Goal: Task Accomplishment & Management: Manage account settings

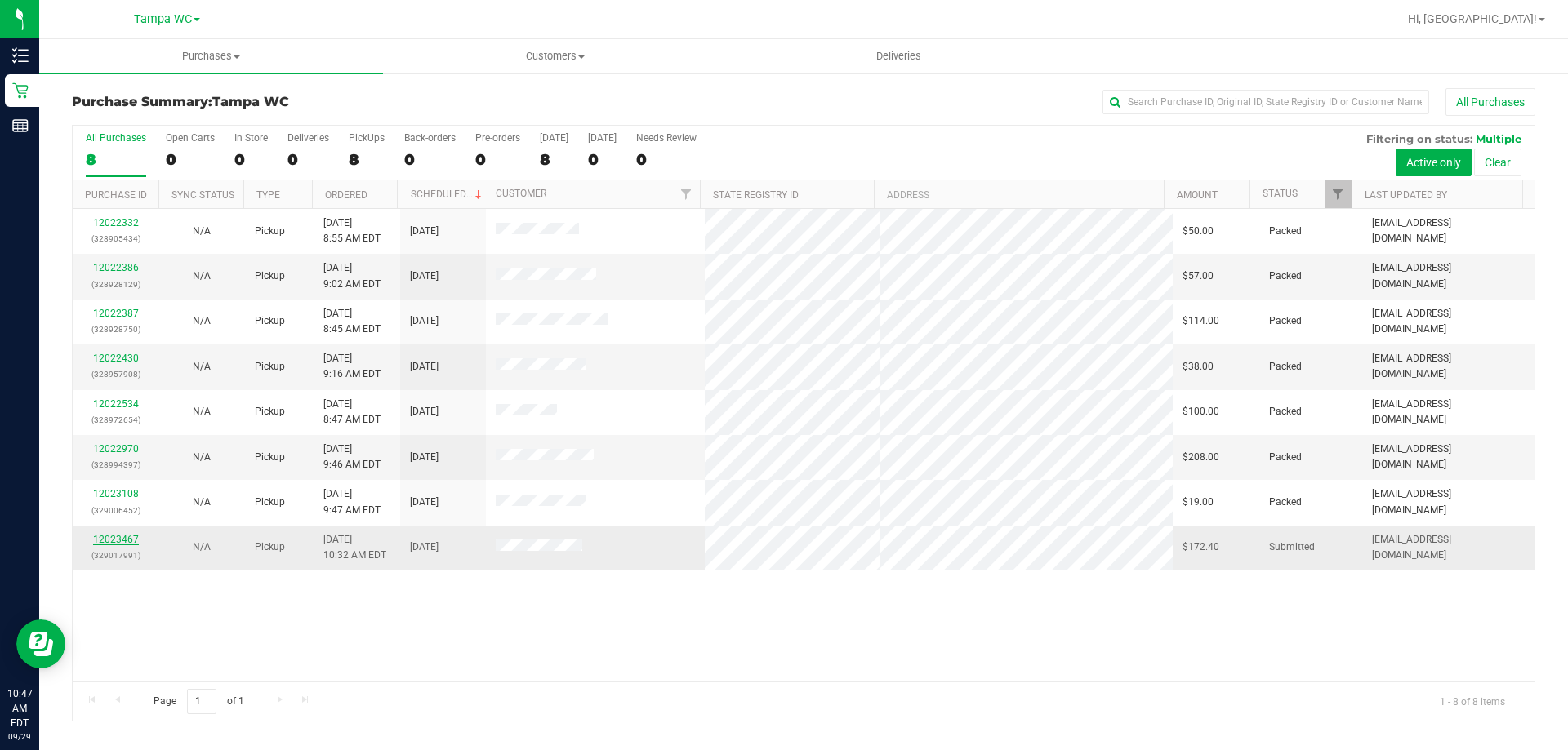
click at [109, 539] on link "12023467" at bounding box center [115, 540] width 45 height 12
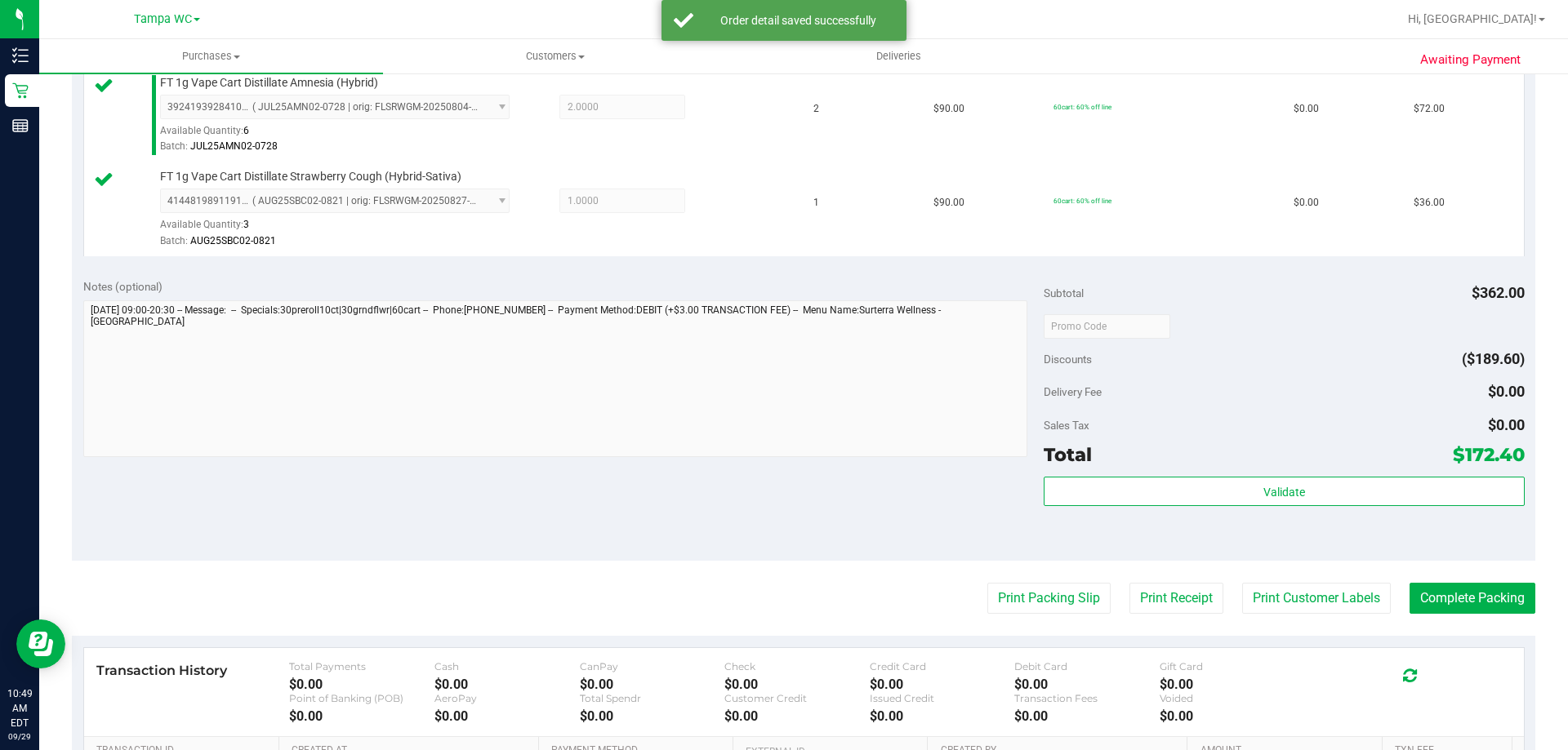
scroll to position [653, 0]
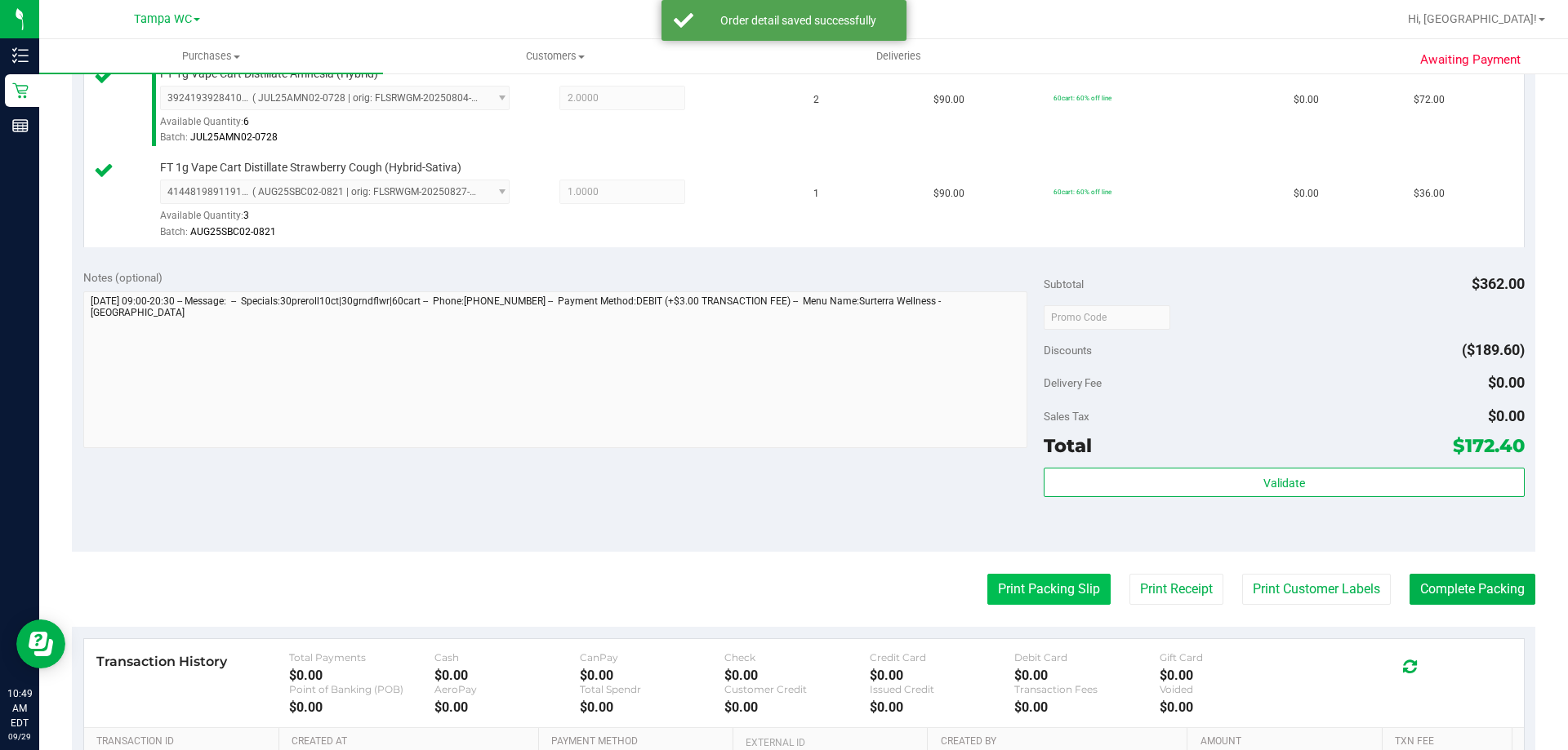
click at [1016, 582] on button "Print Packing Slip" at bounding box center [1048, 588] width 123 height 31
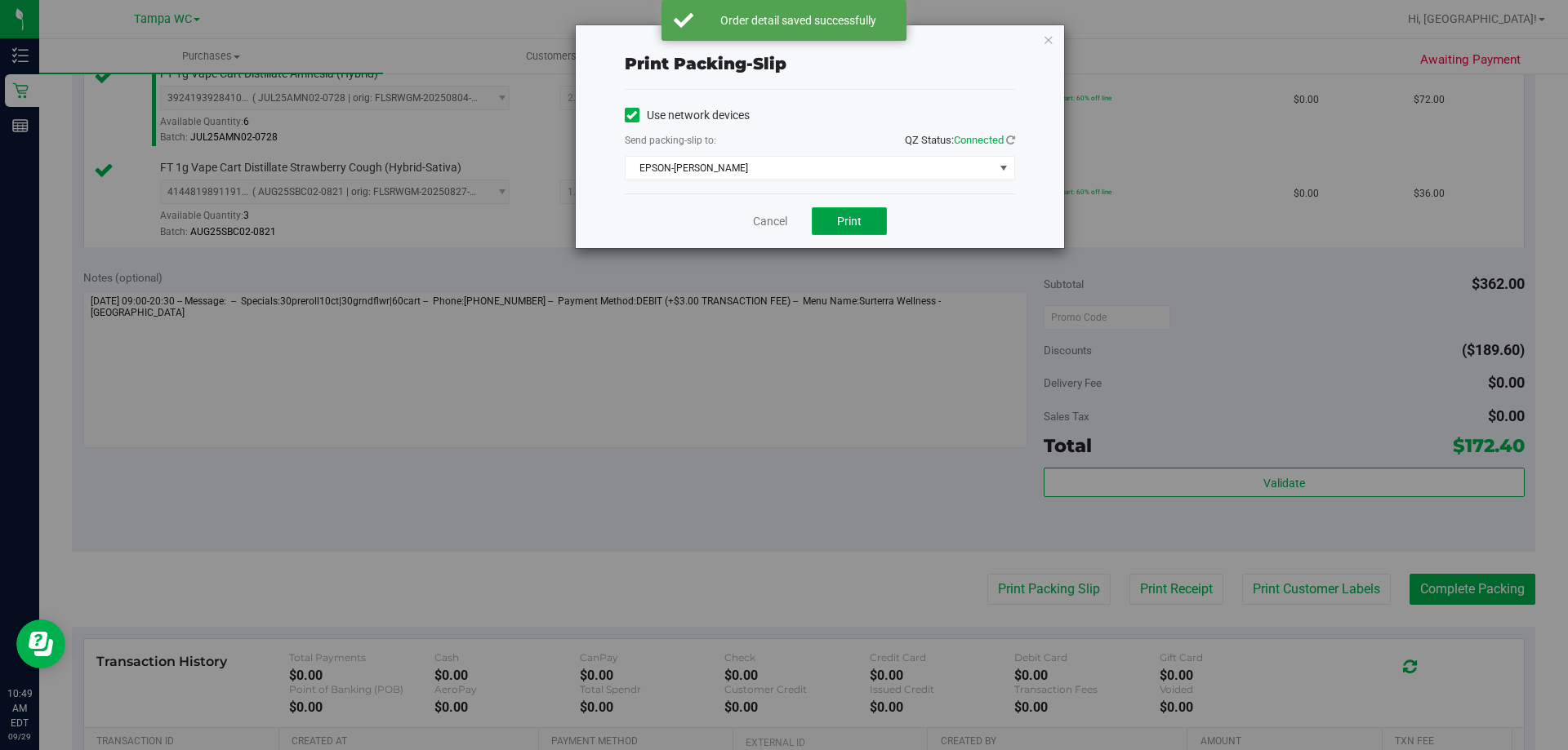
click at [846, 221] on span "Print" at bounding box center [849, 221] width 25 height 13
click at [1048, 38] on icon "button" at bounding box center [1049, 39] width 12 height 20
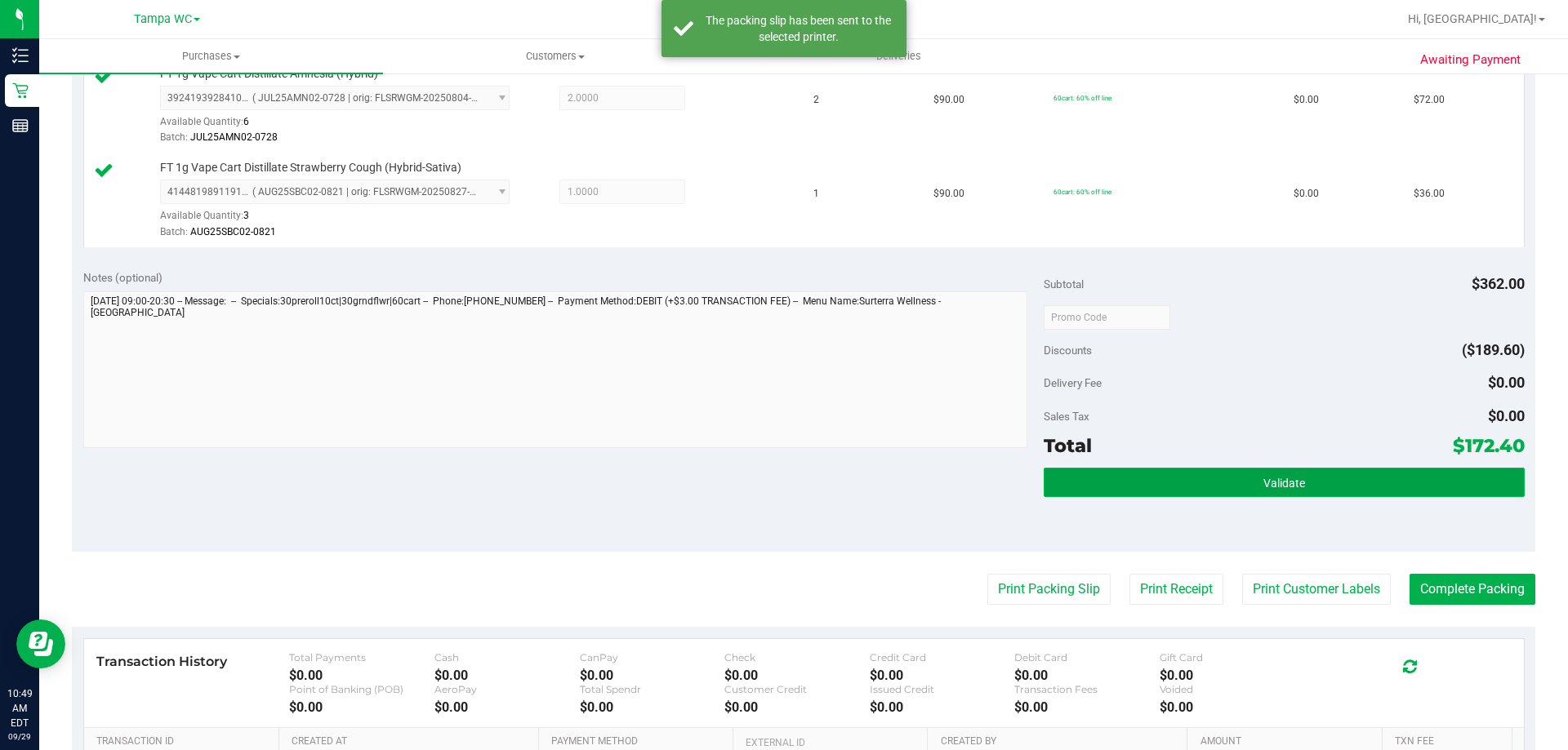
click at [1258, 473] on button "Validate" at bounding box center [1284, 483] width 480 height 30
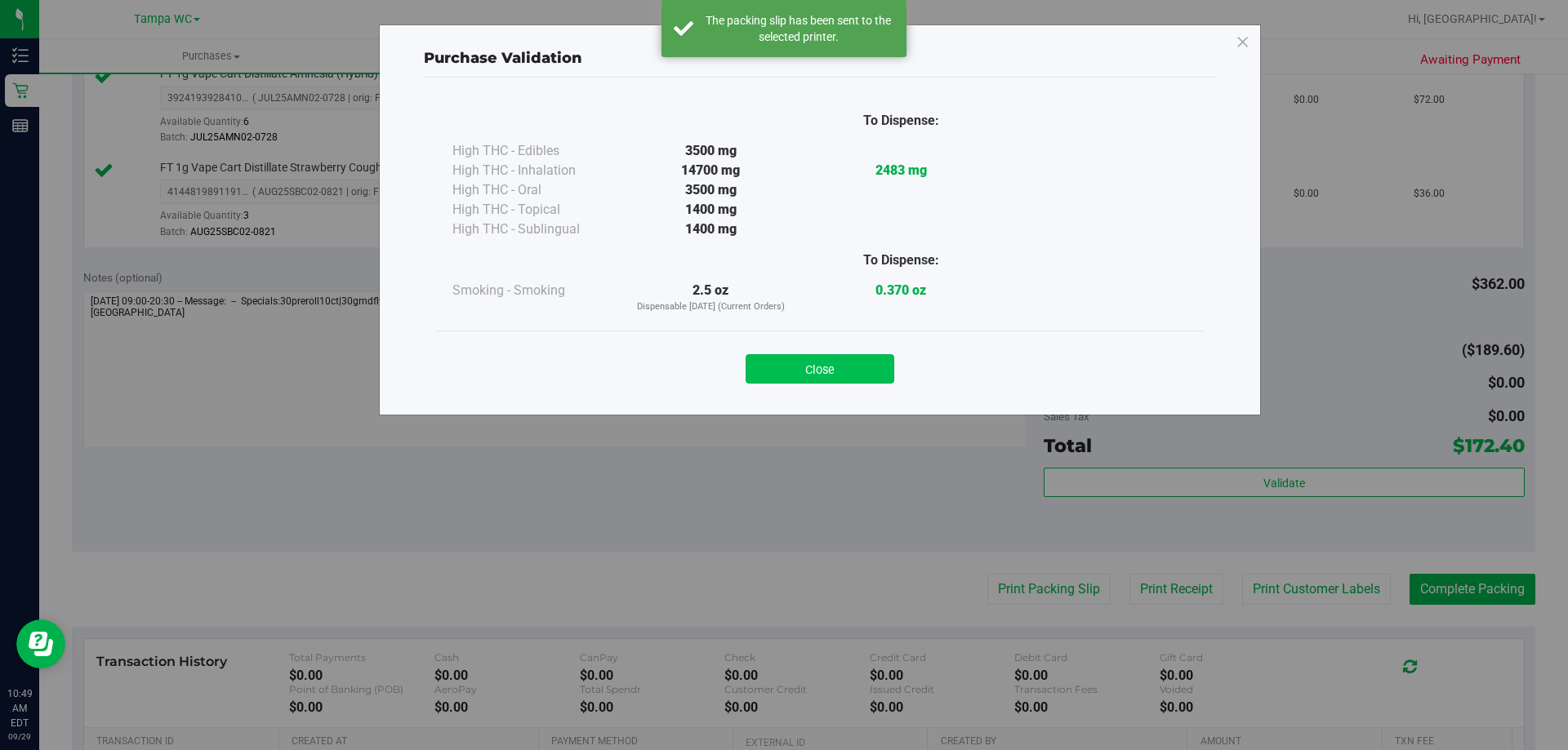
click at [834, 371] on button "Close" at bounding box center [820, 369] width 149 height 30
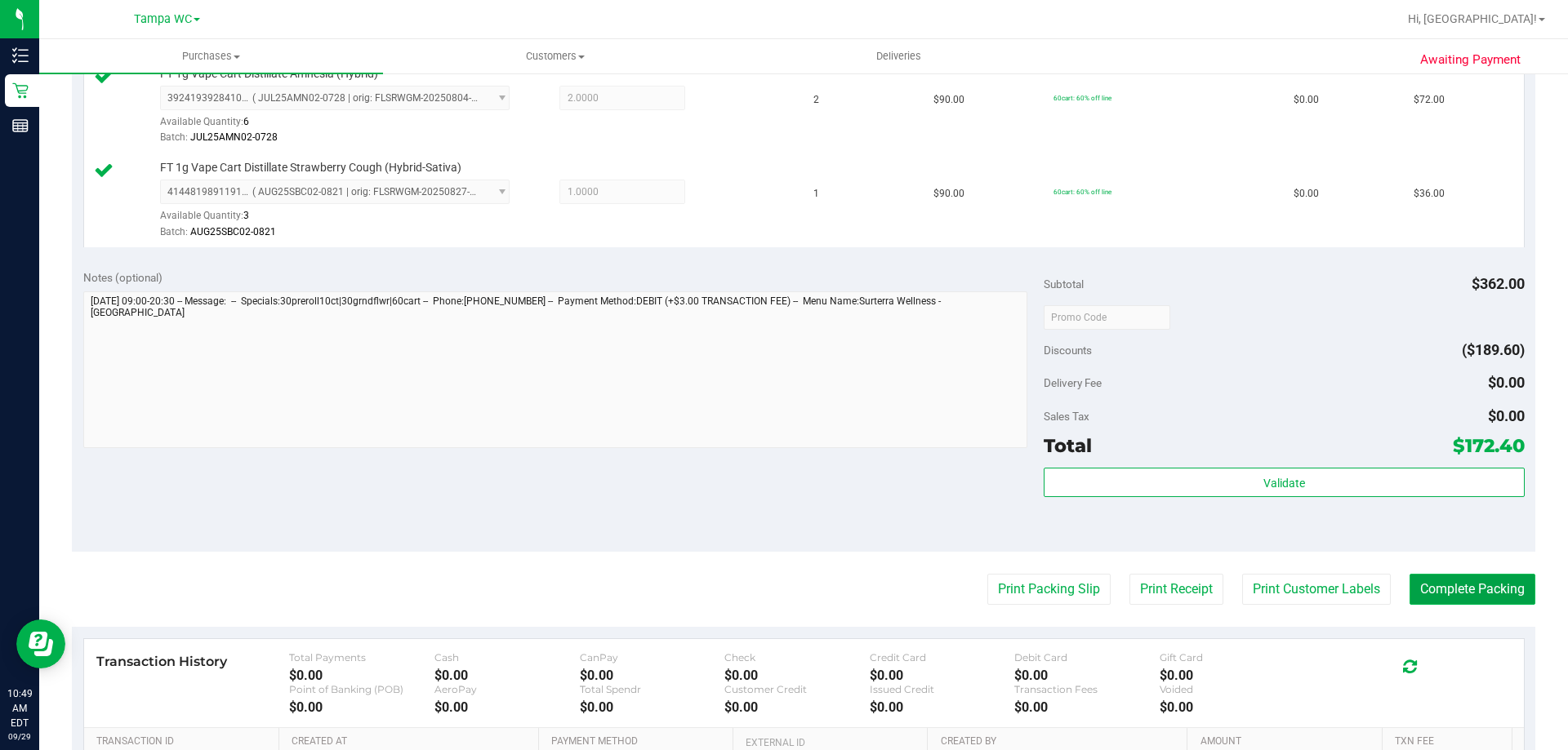
click at [1462, 580] on button "Complete Packing" at bounding box center [1473, 588] width 126 height 31
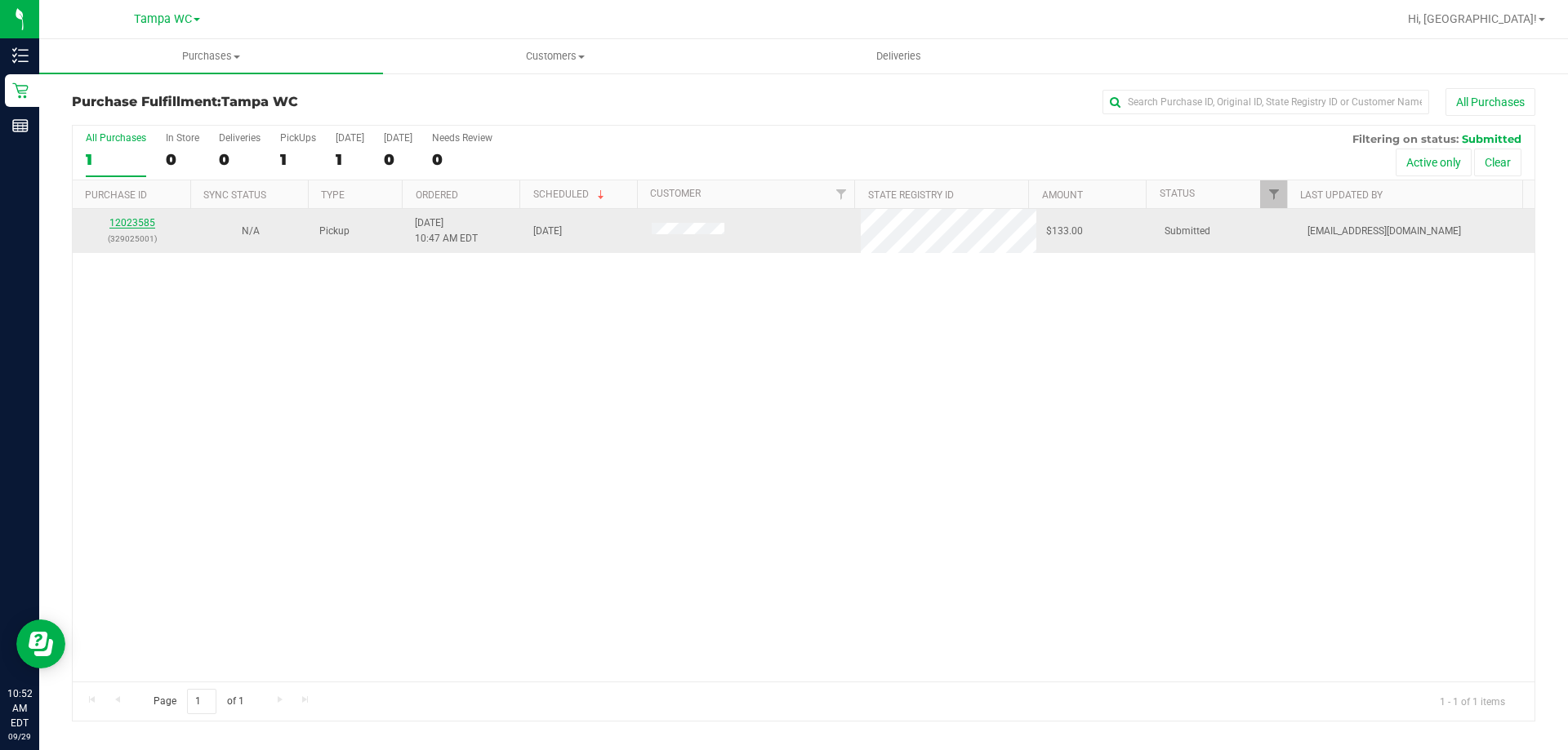
click at [131, 224] on link "12023585" at bounding box center [132, 223] width 45 height 12
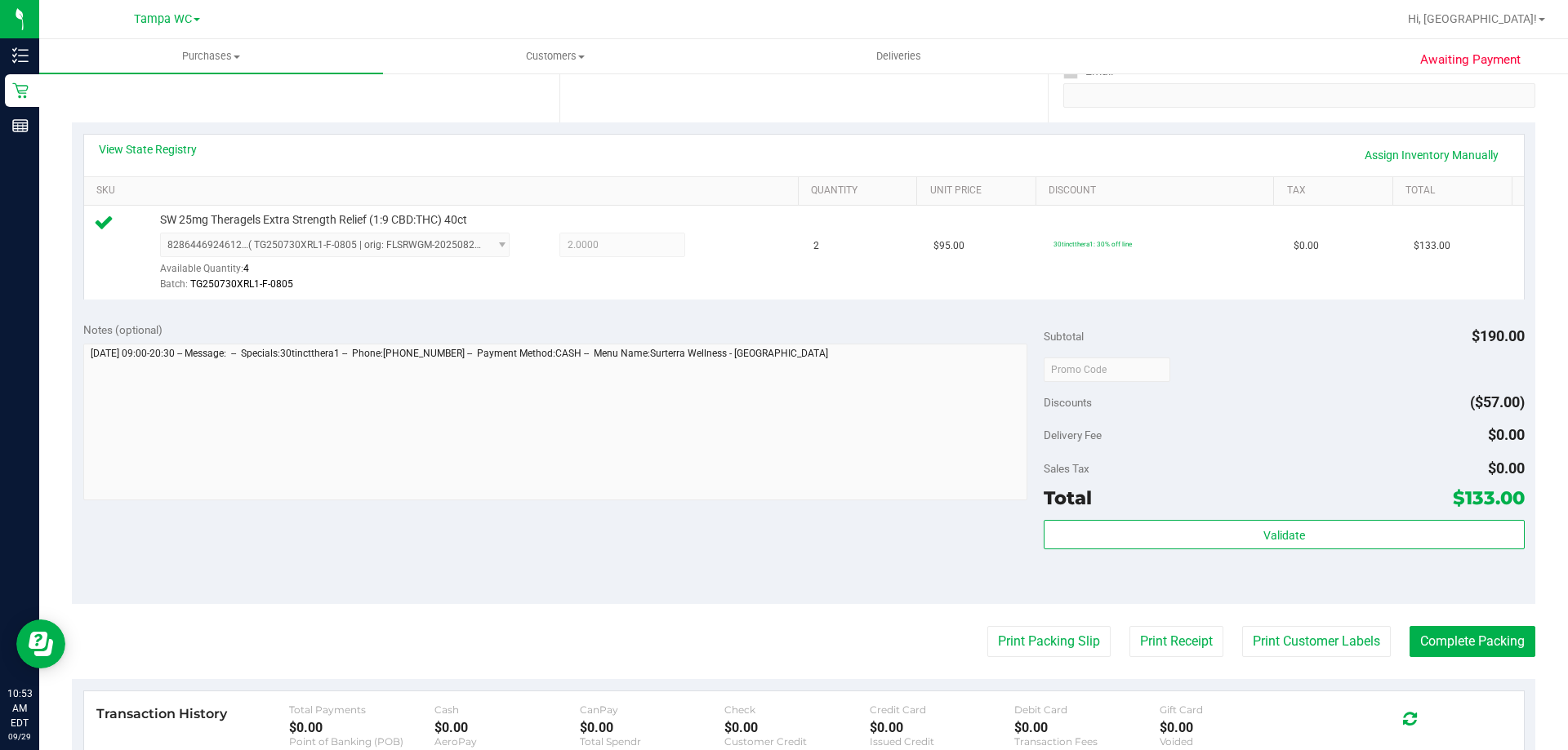
scroll to position [326, 0]
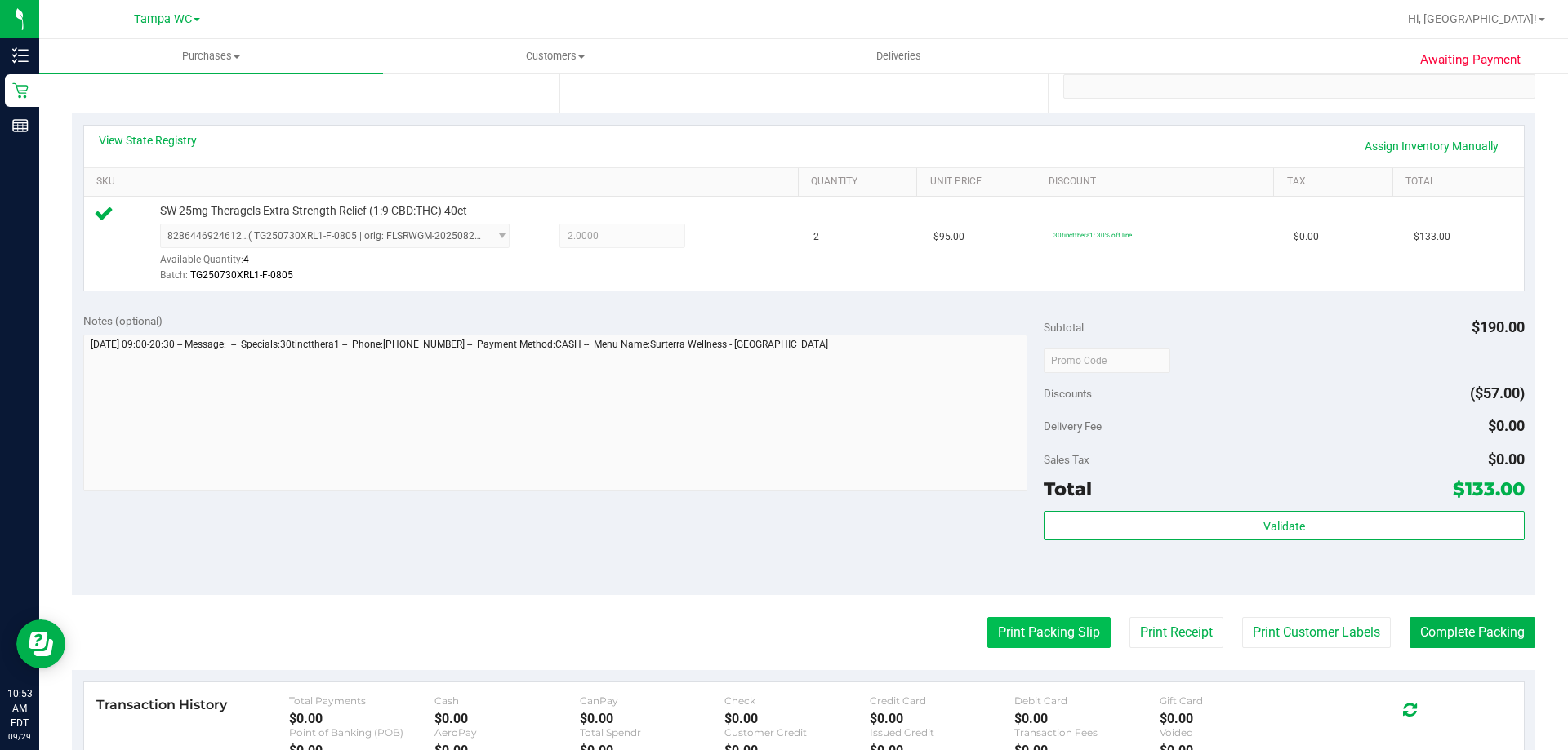
click at [1093, 632] on button "Print Packing Slip" at bounding box center [1048, 632] width 123 height 31
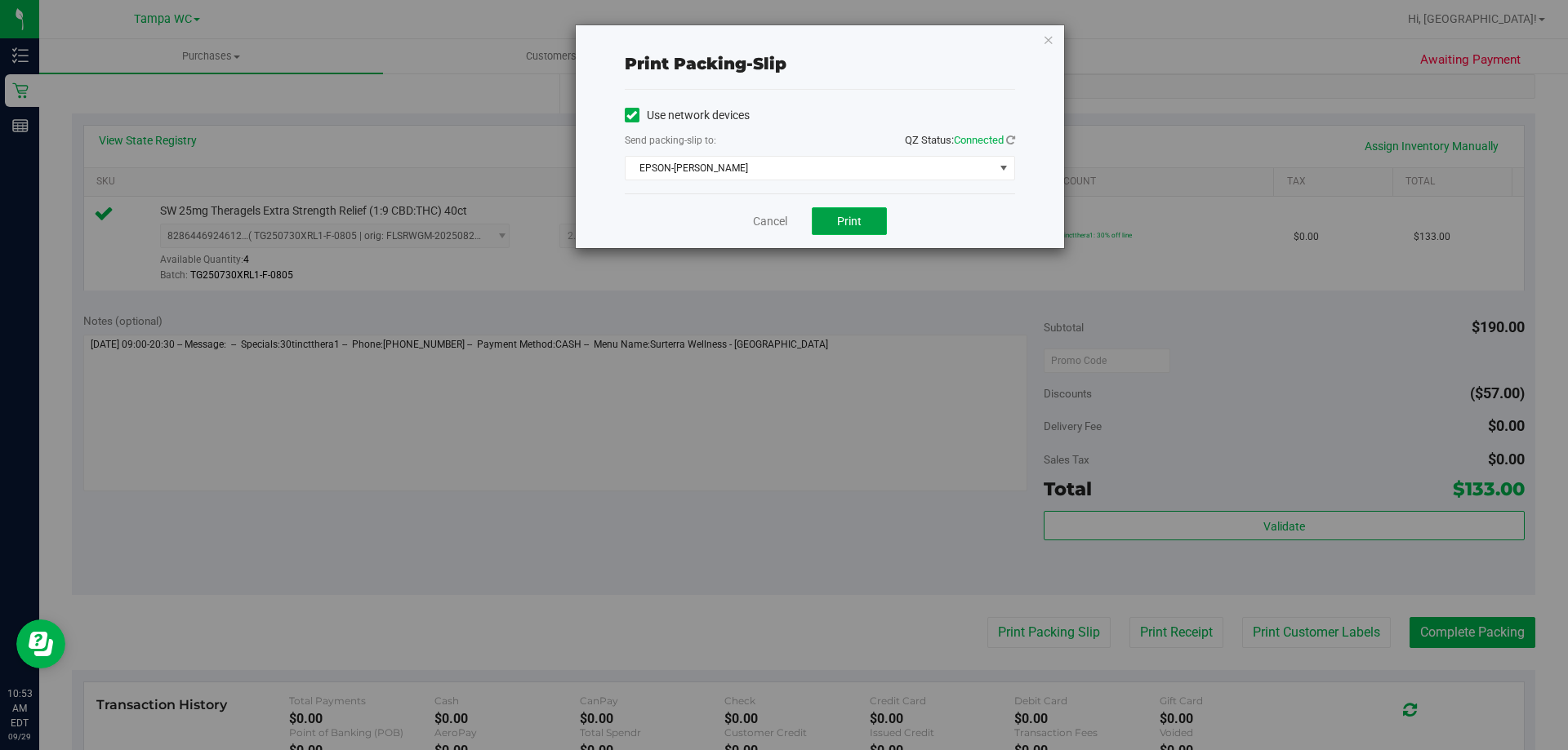
click at [845, 221] on span "Print" at bounding box center [849, 221] width 25 height 13
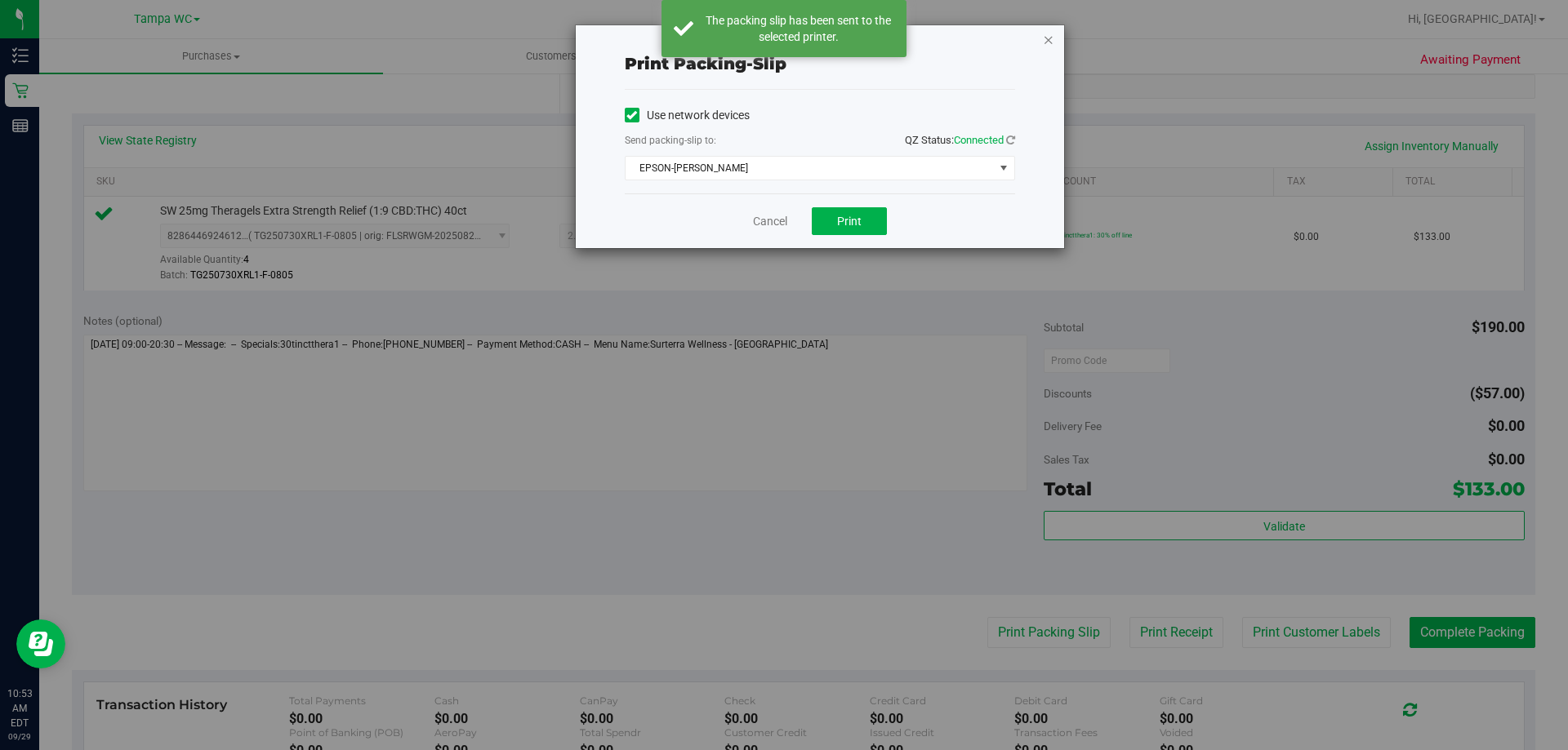
click at [1050, 42] on icon "button" at bounding box center [1049, 39] width 12 height 20
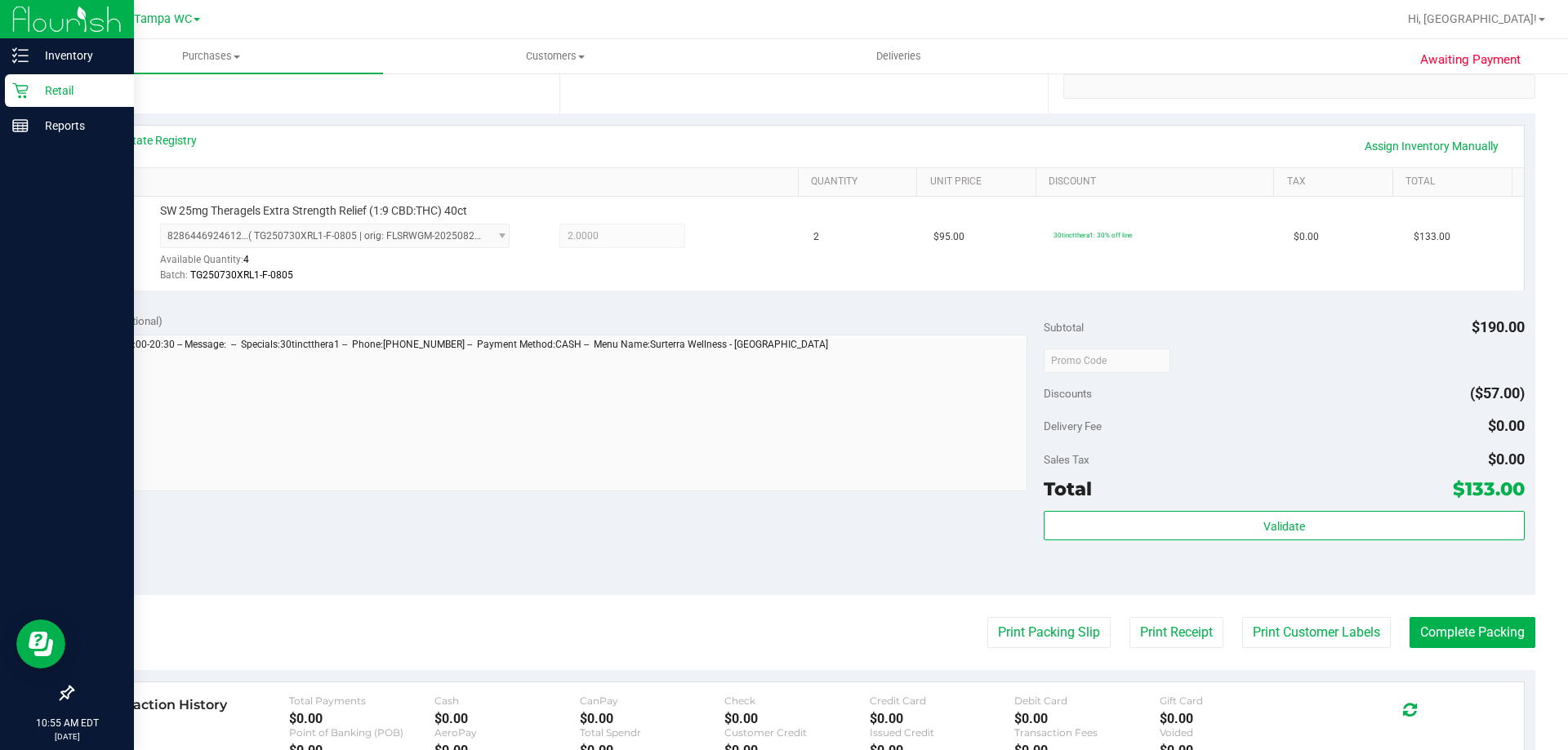
click at [27, 93] on icon at bounding box center [20, 91] width 17 height 17
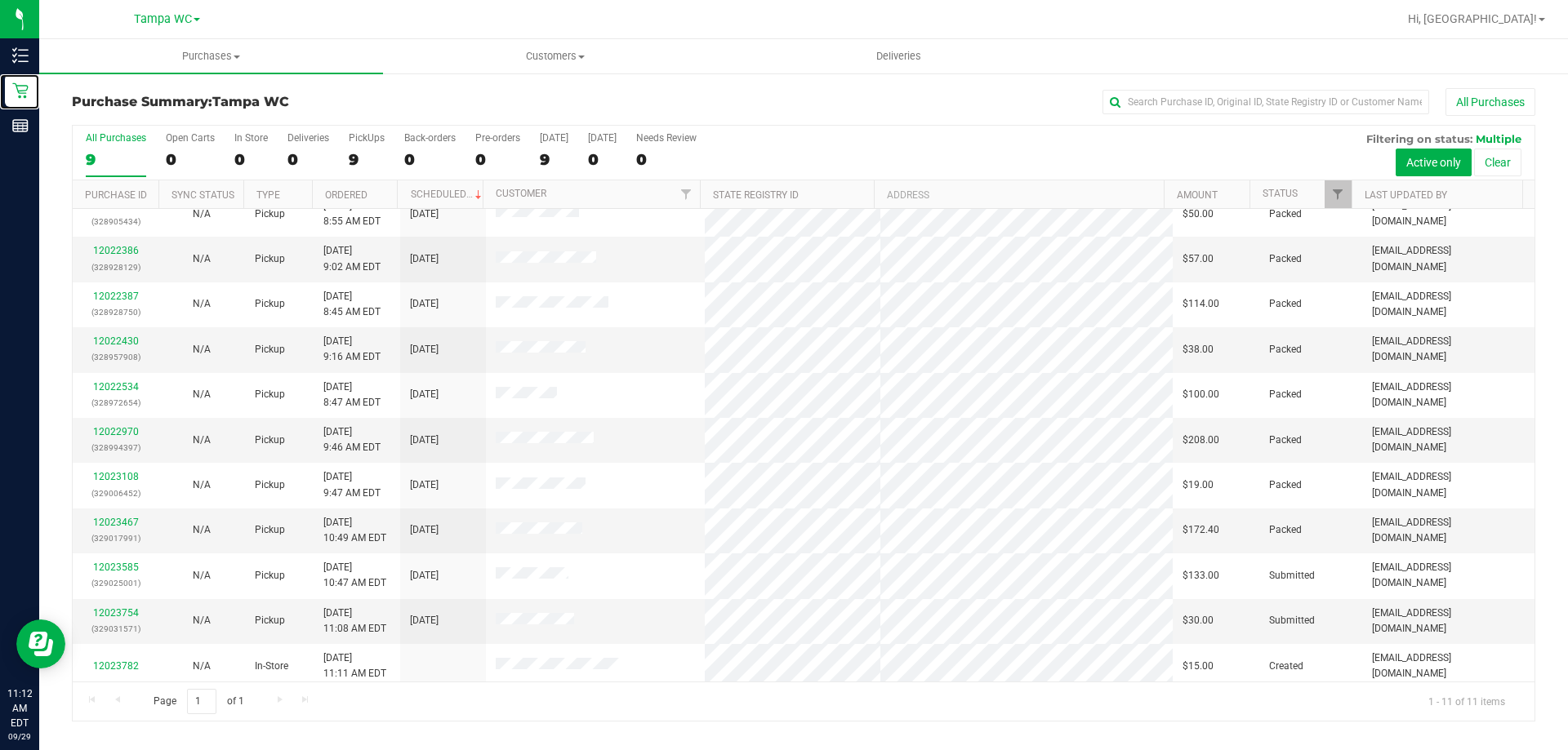
scroll to position [24, 0]
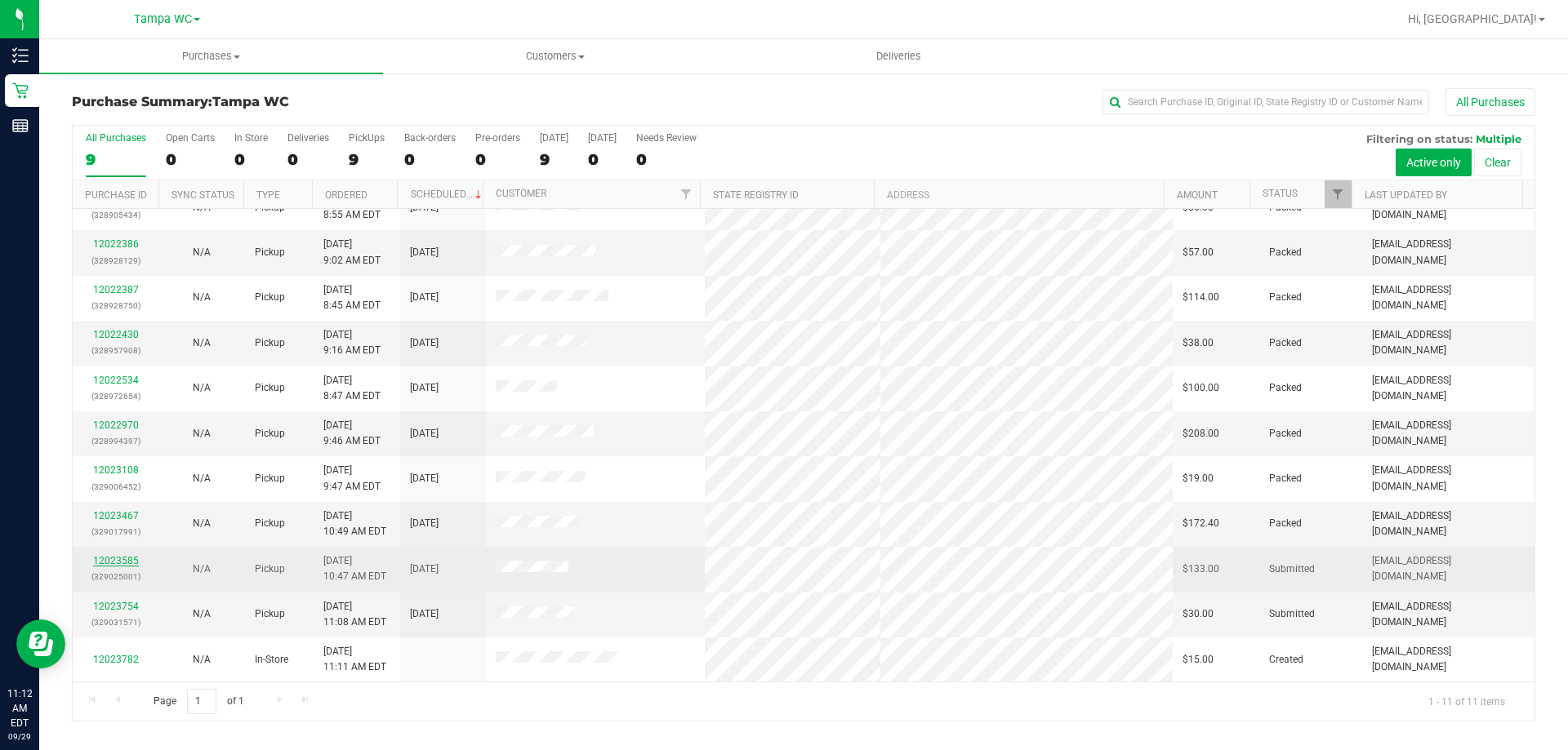
click at [131, 559] on link "12023585" at bounding box center [115, 561] width 45 height 12
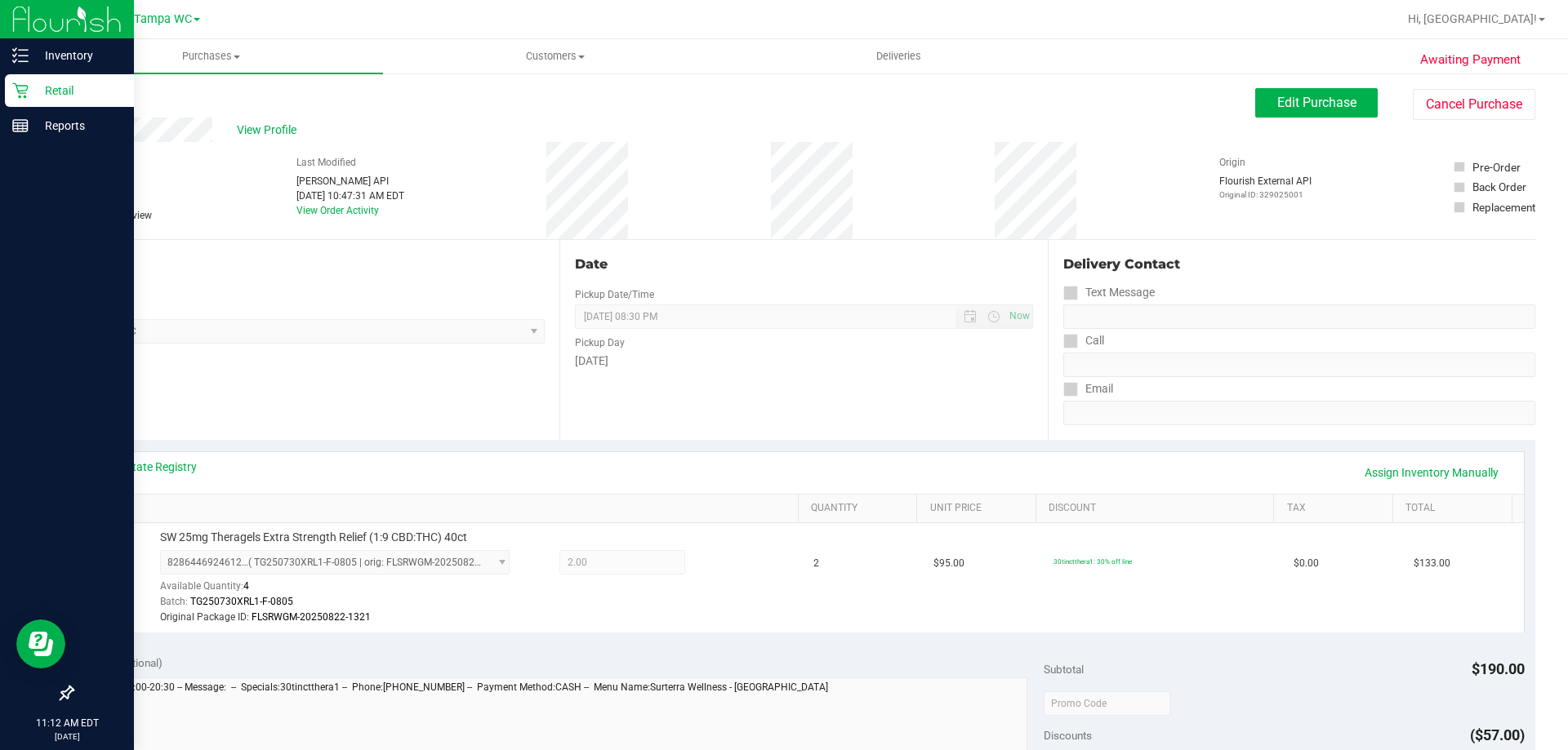
click at [30, 93] on p "Retail" at bounding box center [77, 91] width 98 height 20
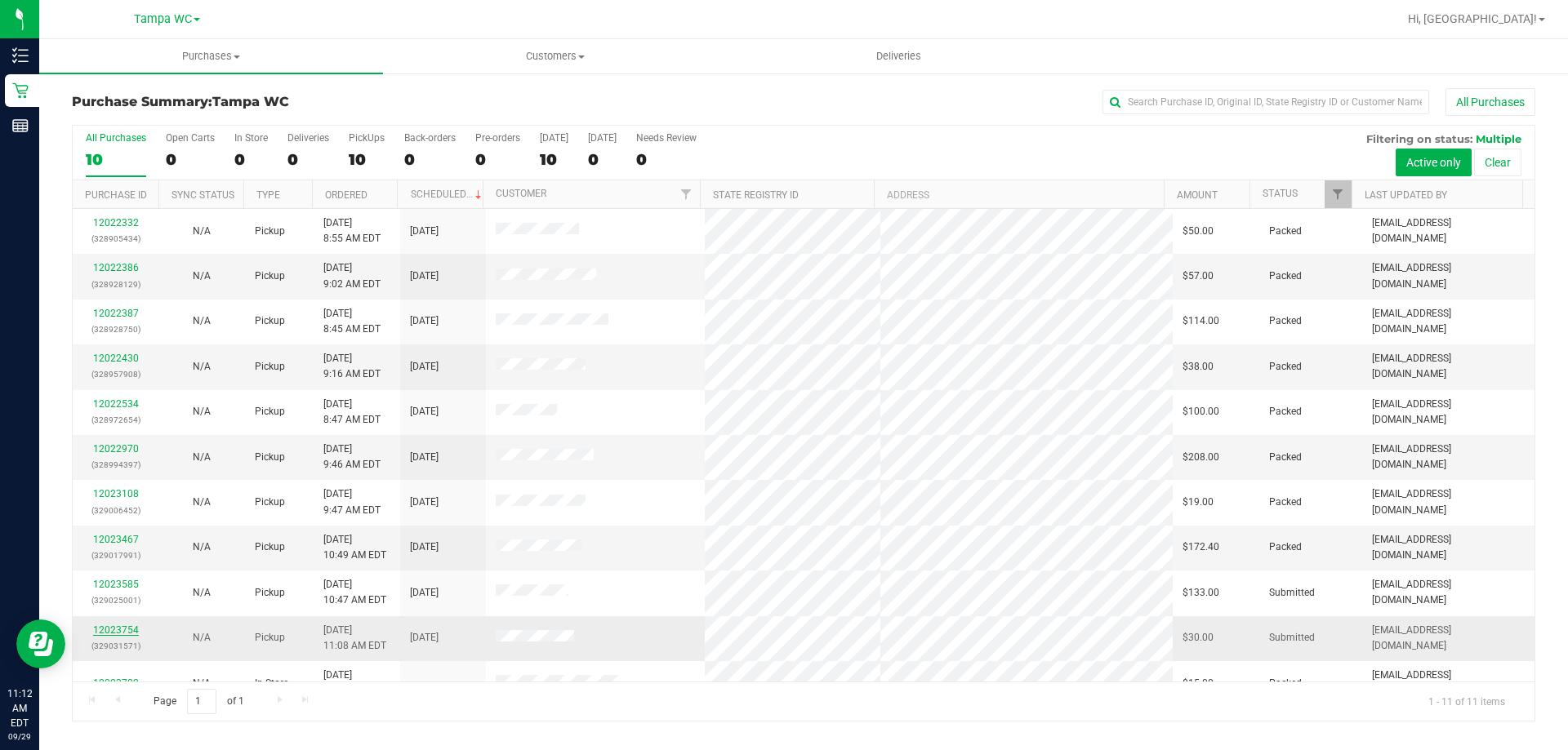
click at [113, 629] on link "12023754" at bounding box center [115, 631] width 45 height 12
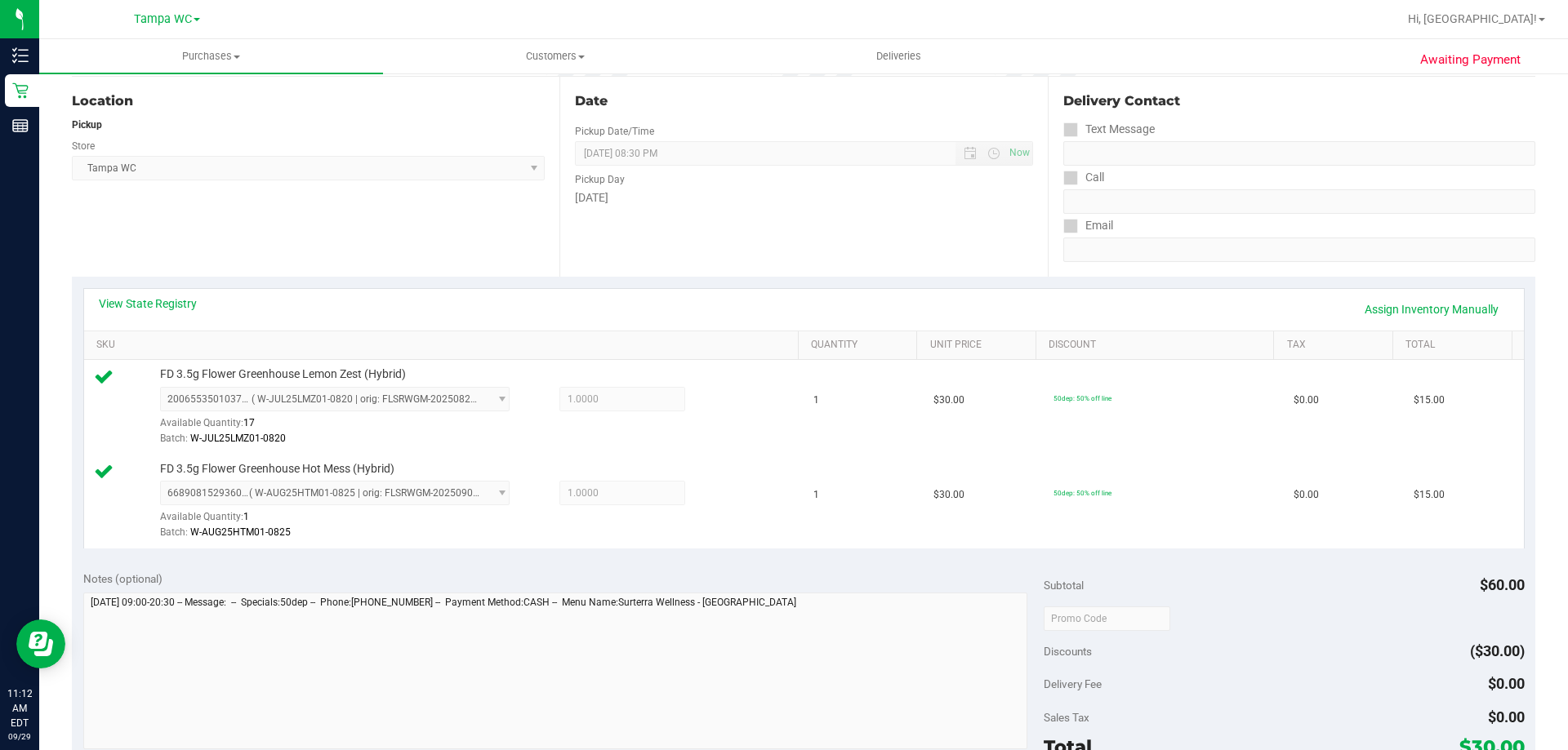
scroll to position [572, 0]
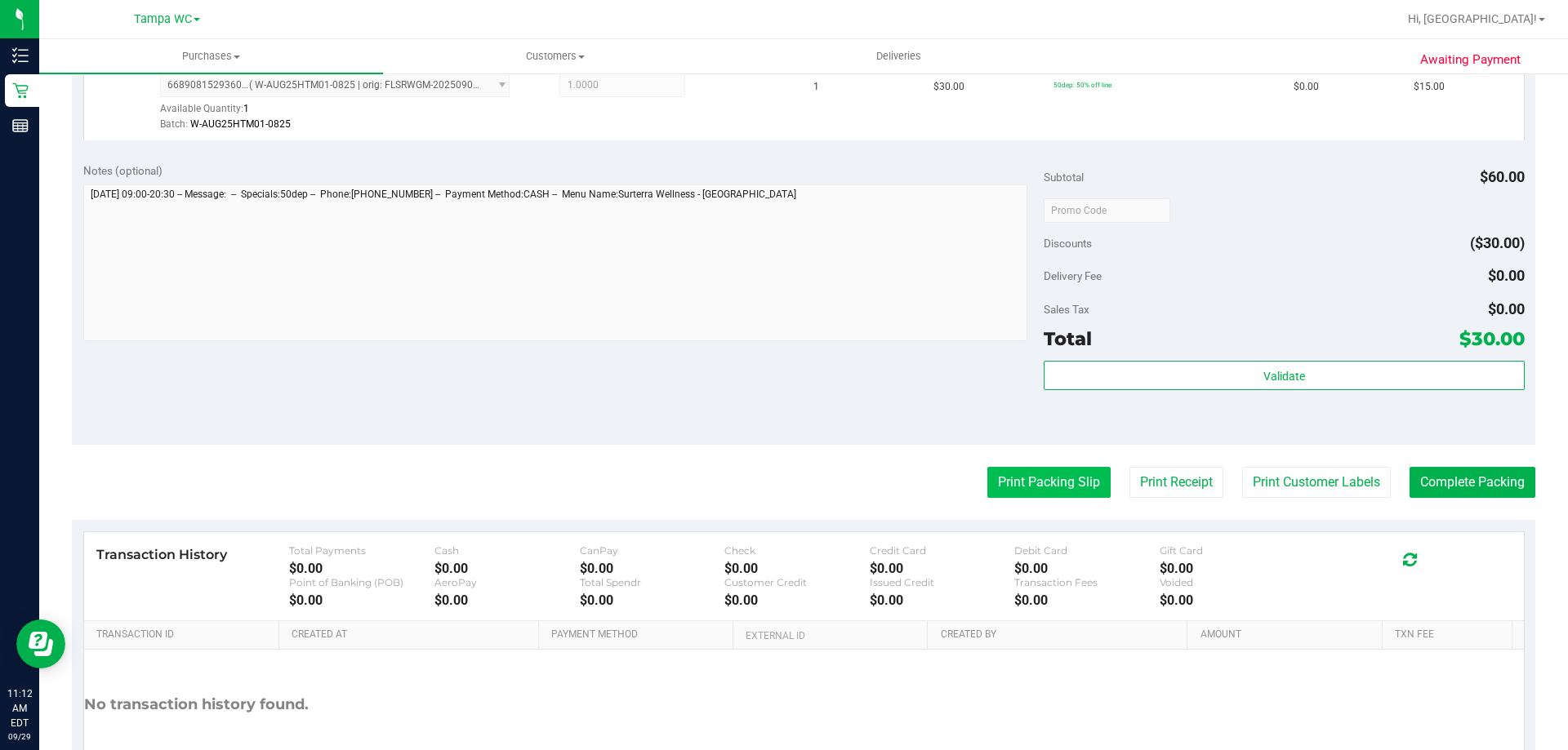
click at [1012, 476] on button "Print Packing Slip" at bounding box center [1048, 482] width 123 height 31
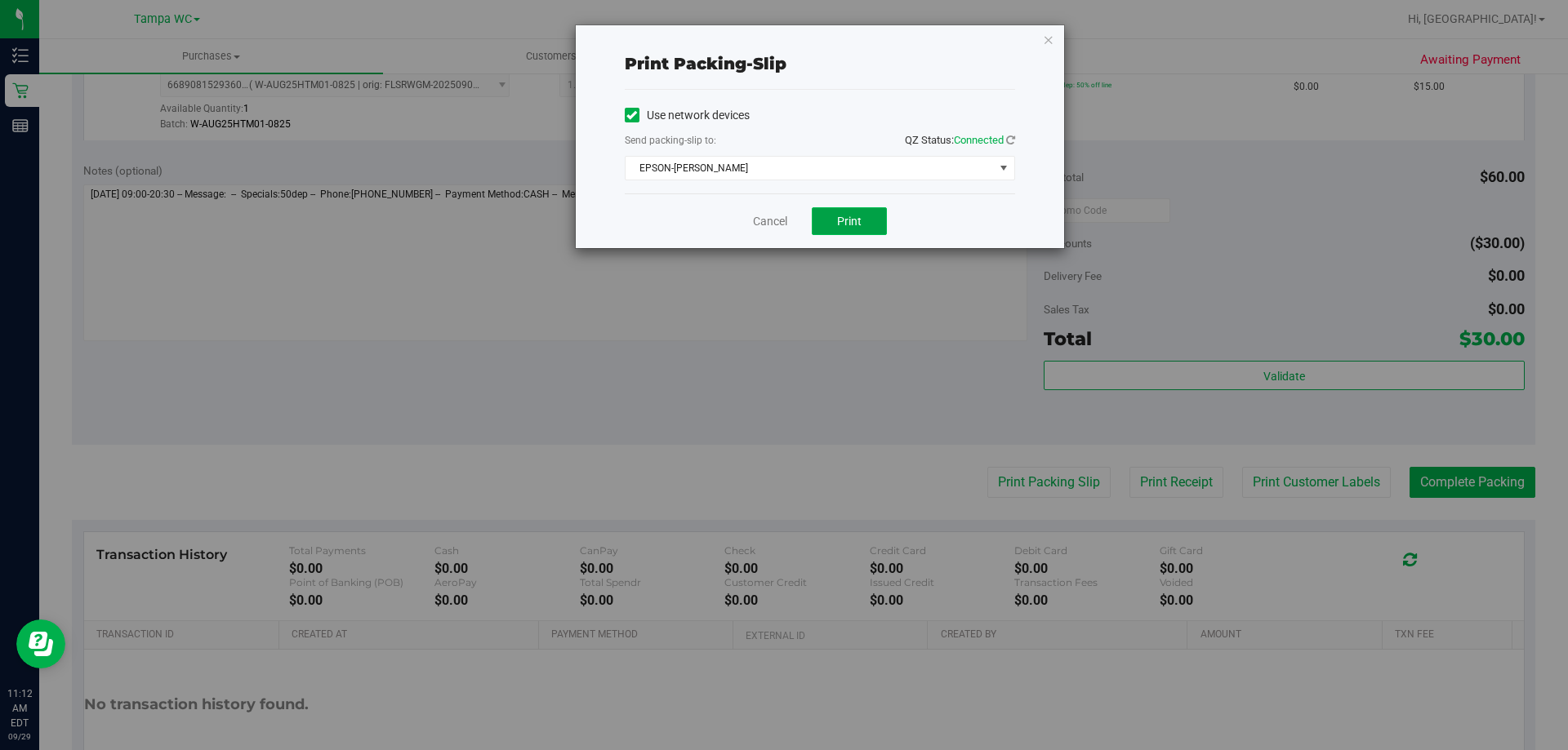
click at [832, 226] on button "Print" at bounding box center [849, 221] width 75 height 28
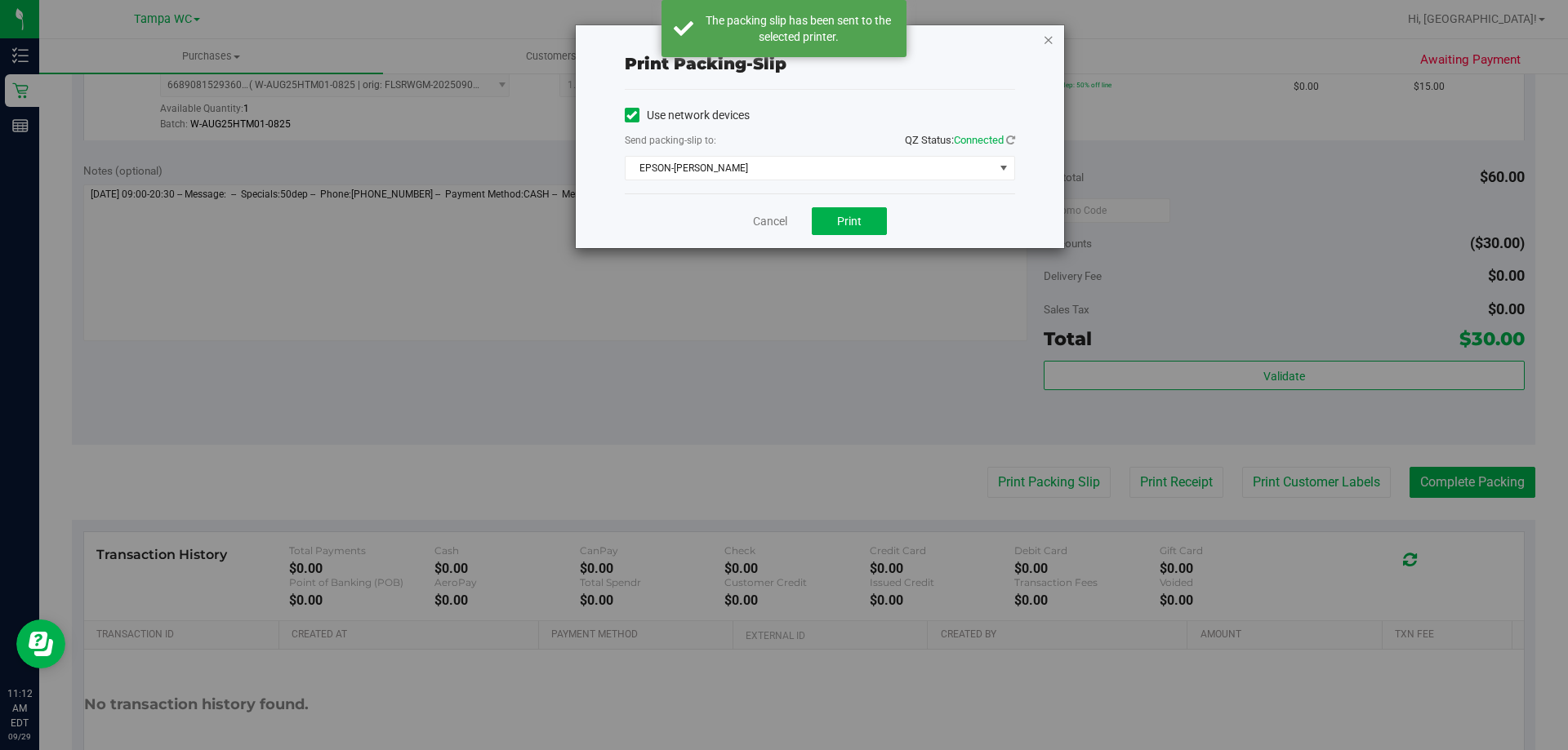
click at [1046, 31] on icon "button" at bounding box center [1049, 39] width 12 height 20
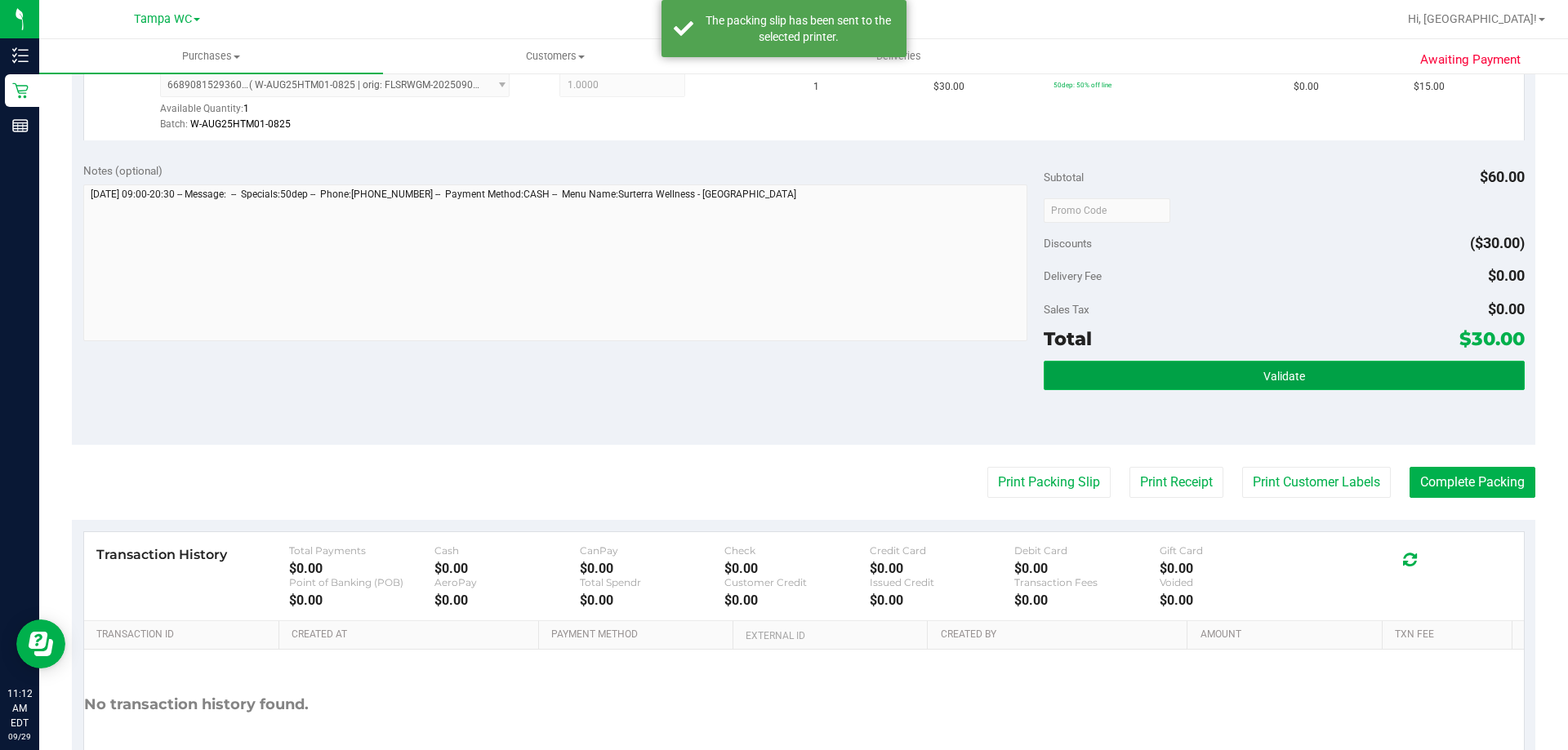
click at [1311, 375] on button "Validate" at bounding box center [1284, 375] width 480 height 30
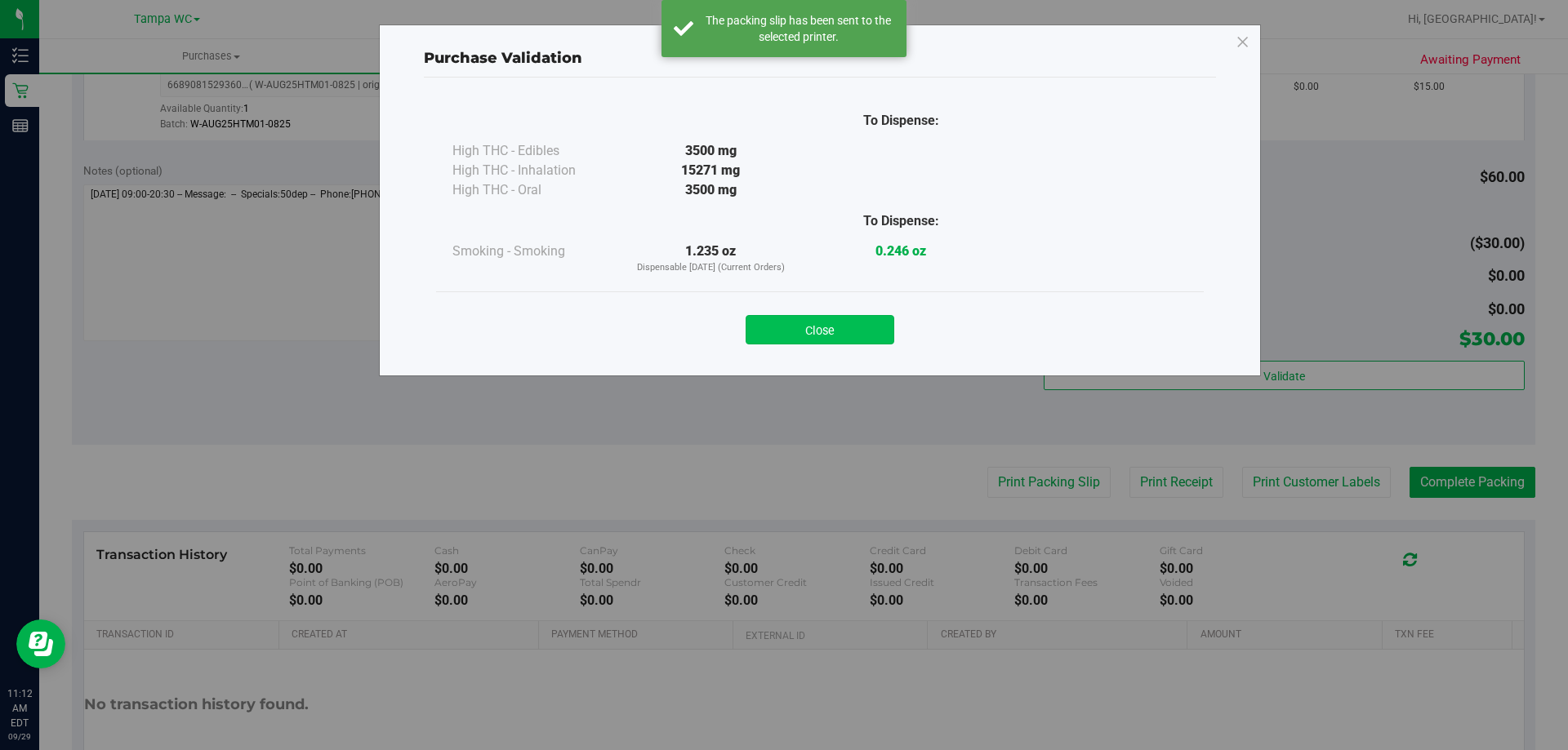
click at [847, 326] on button "Close" at bounding box center [820, 330] width 149 height 30
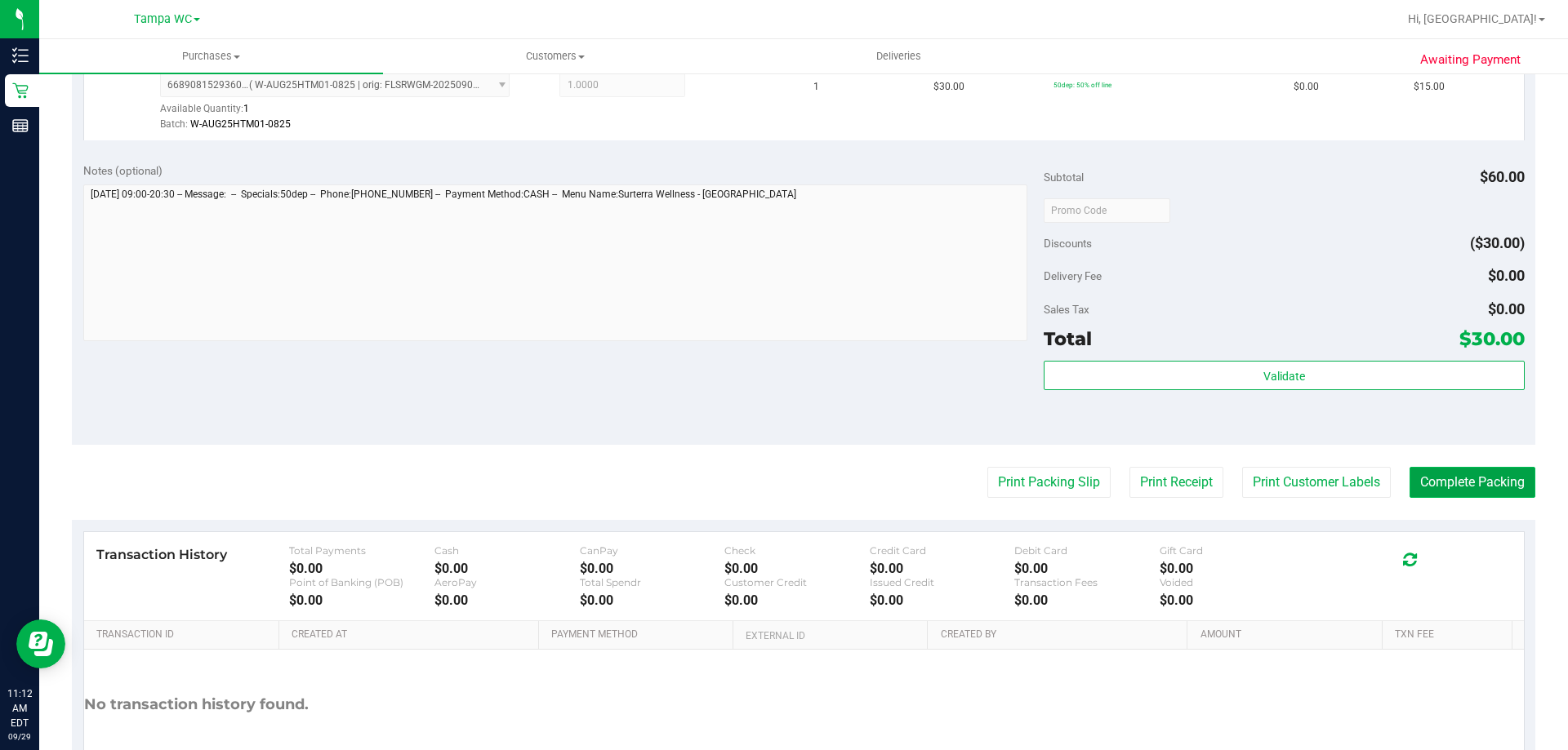
click at [1439, 472] on button "Complete Packing" at bounding box center [1473, 482] width 126 height 31
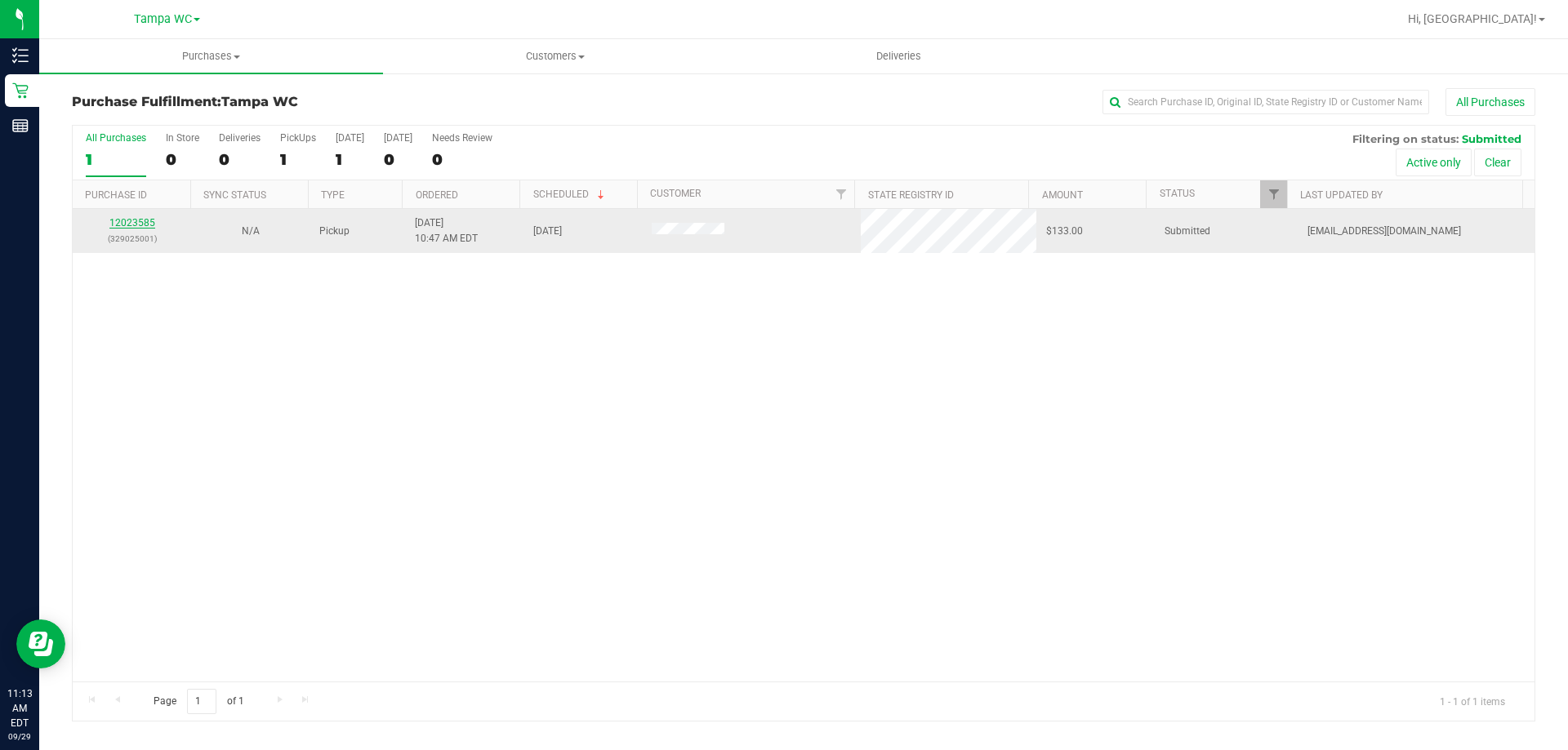
click at [143, 217] on link "12023585" at bounding box center [132, 223] width 45 height 12
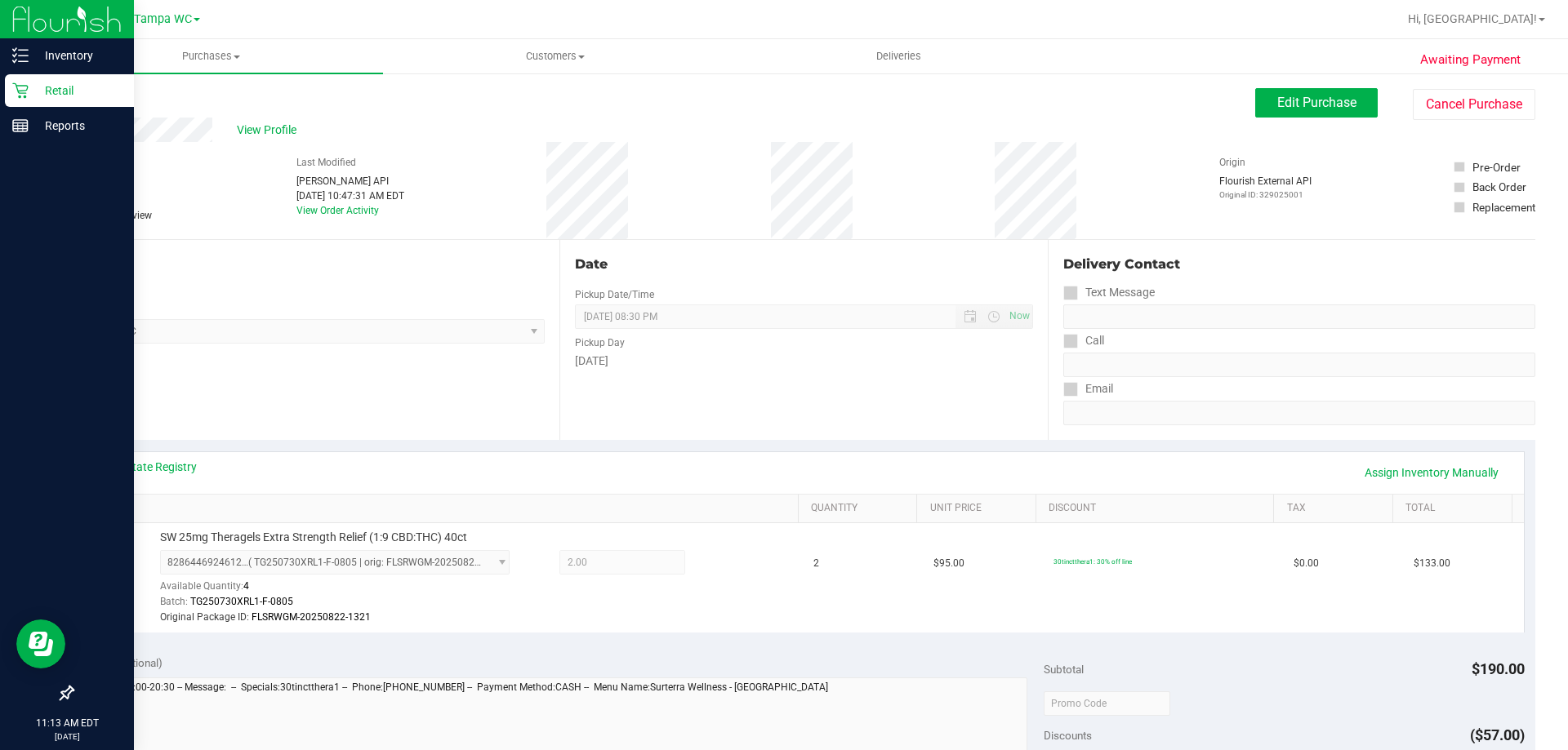
click at [23, 88] on icon at bounding box center [20, 91] width 17 height 17
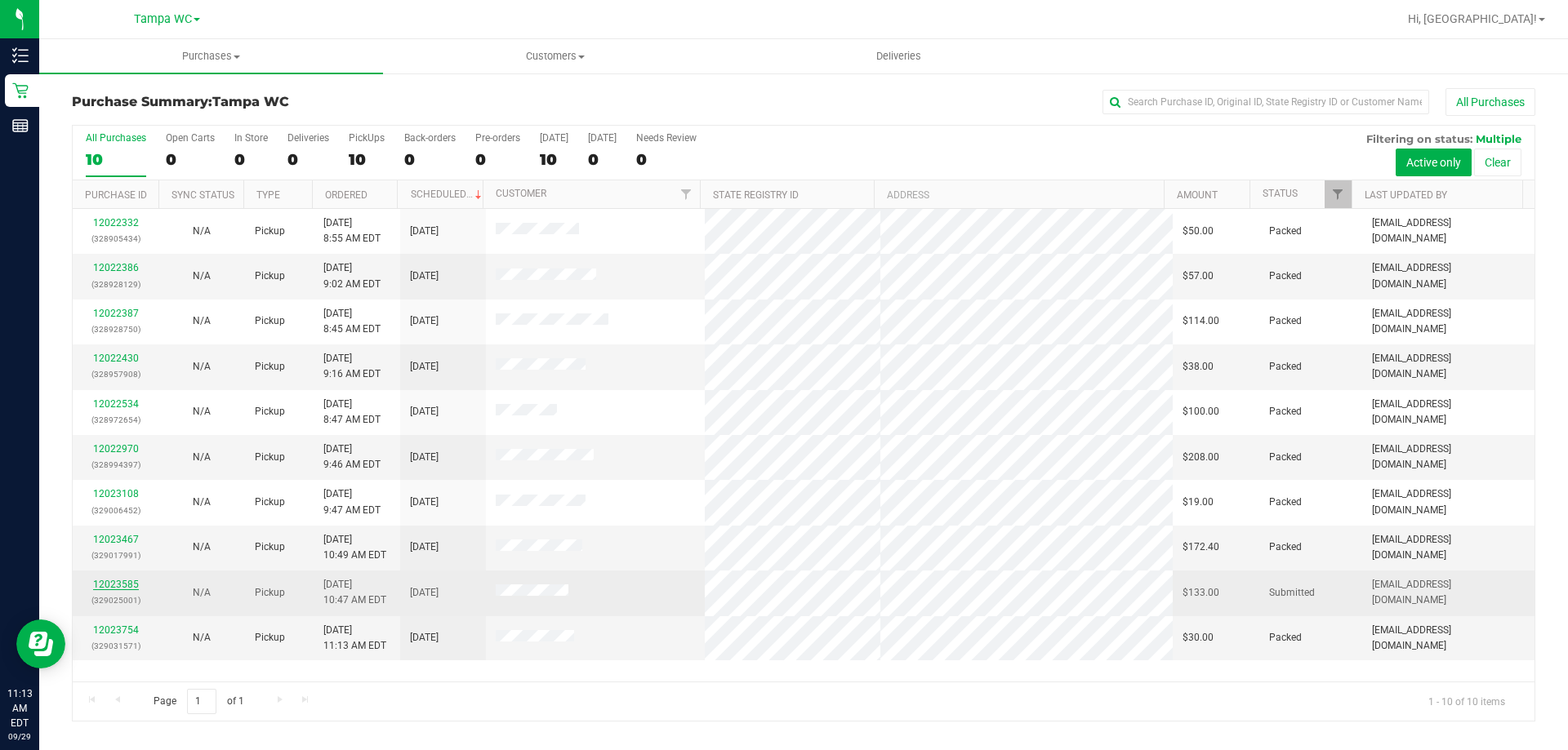
click at [99, 581] on link "12023585" at bounding box center [115, 584] width 45 height 12
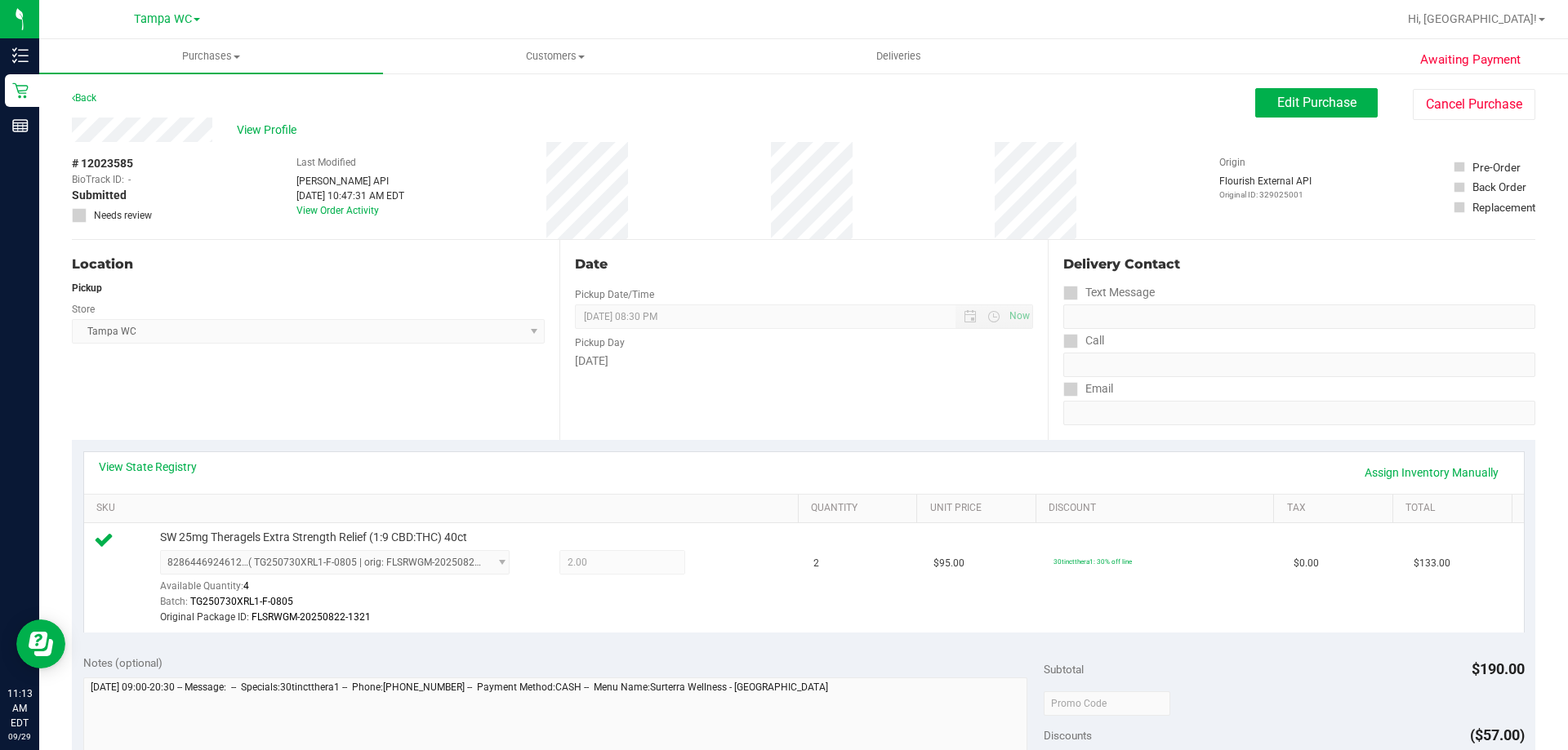
scroll to position [326, 0]
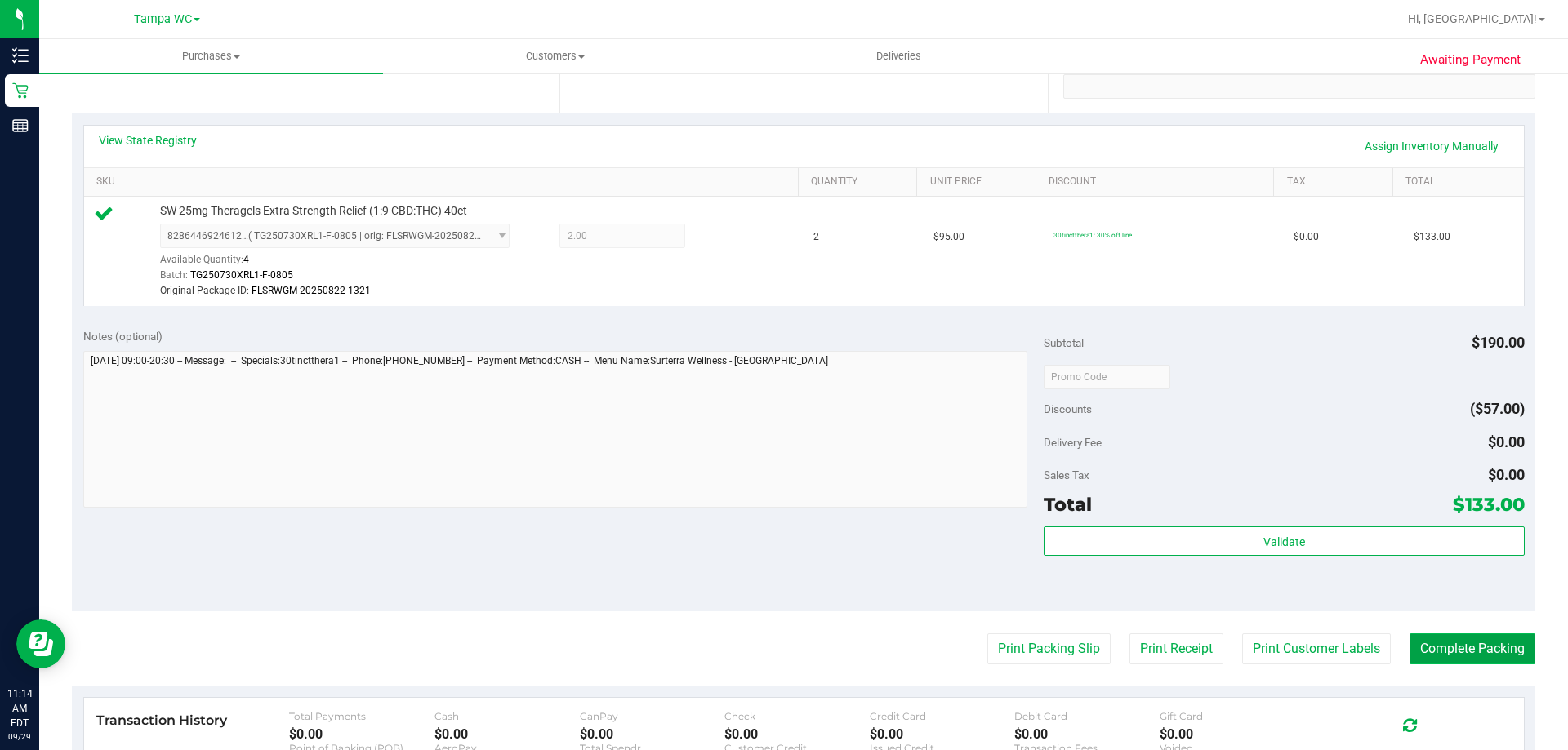
click at [1451, 648] on button "Complete Packing" at bounding box center [1473, 648] width 126 height 31
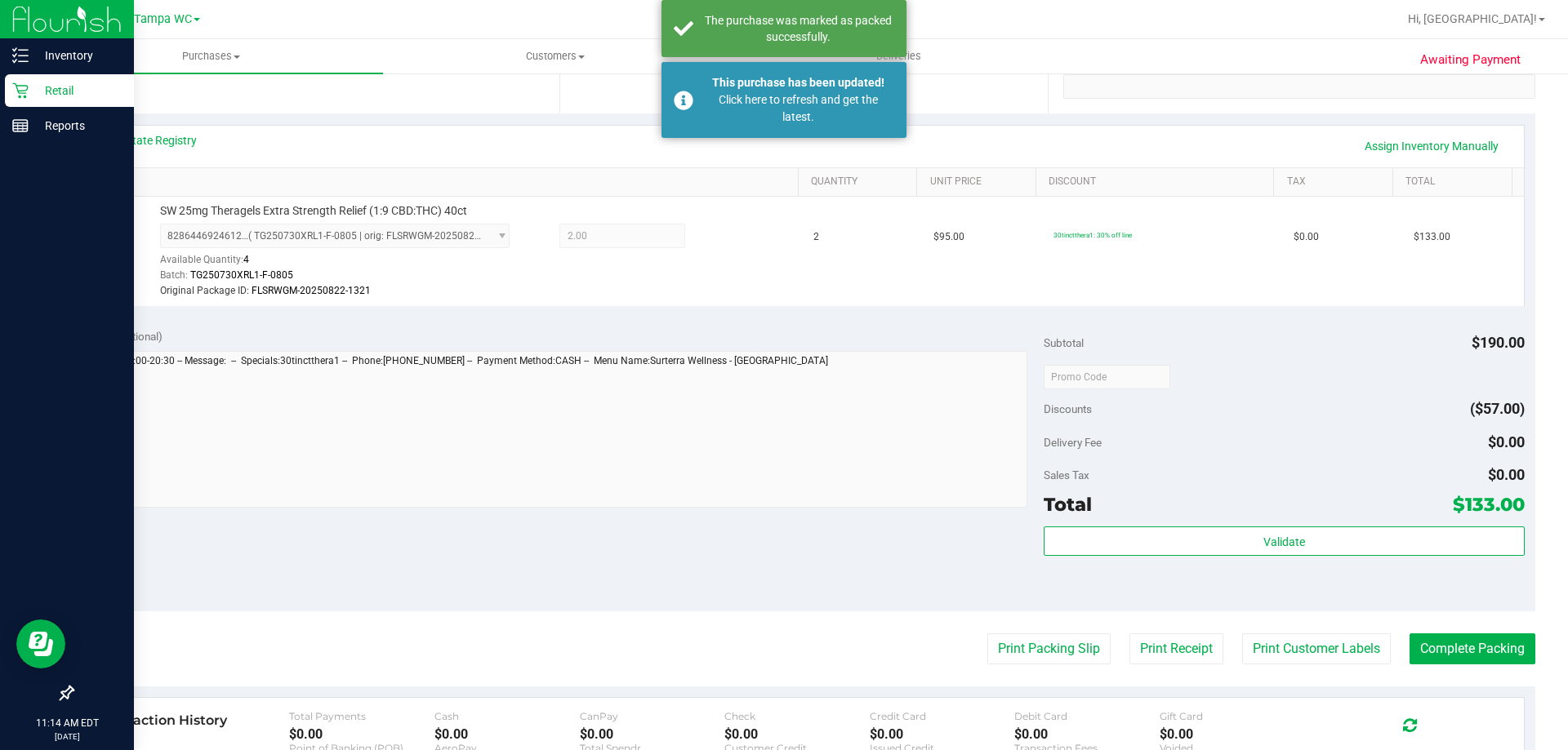
click at [17, 98] on icon at bounding box center [20, 91] width 17 height 17
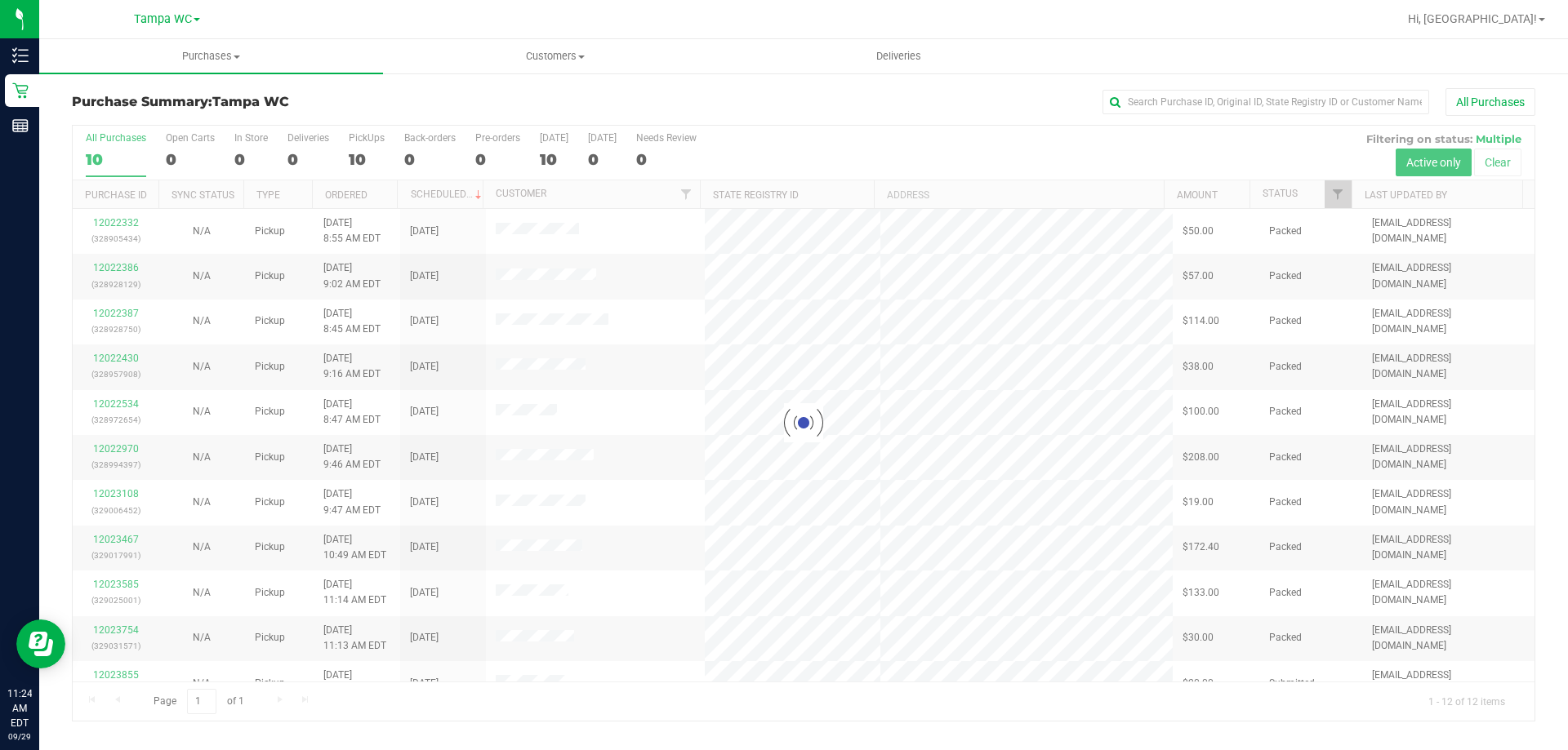
click at [926, 123] on div "Purchase Summary: Tampa WC All Purchases" at bounding box center [804, 105] width 1463 height 35
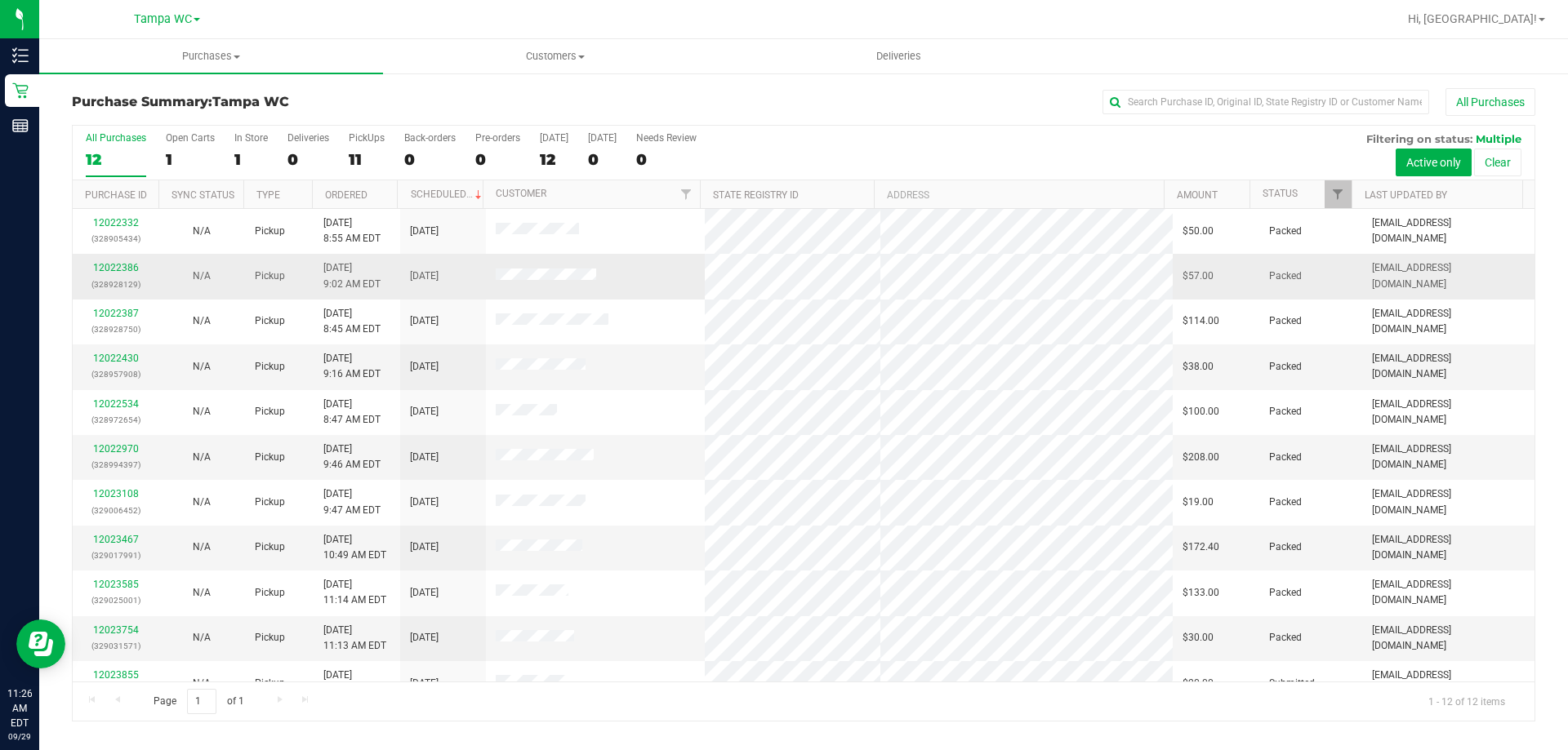
scroll to position [69, 0]
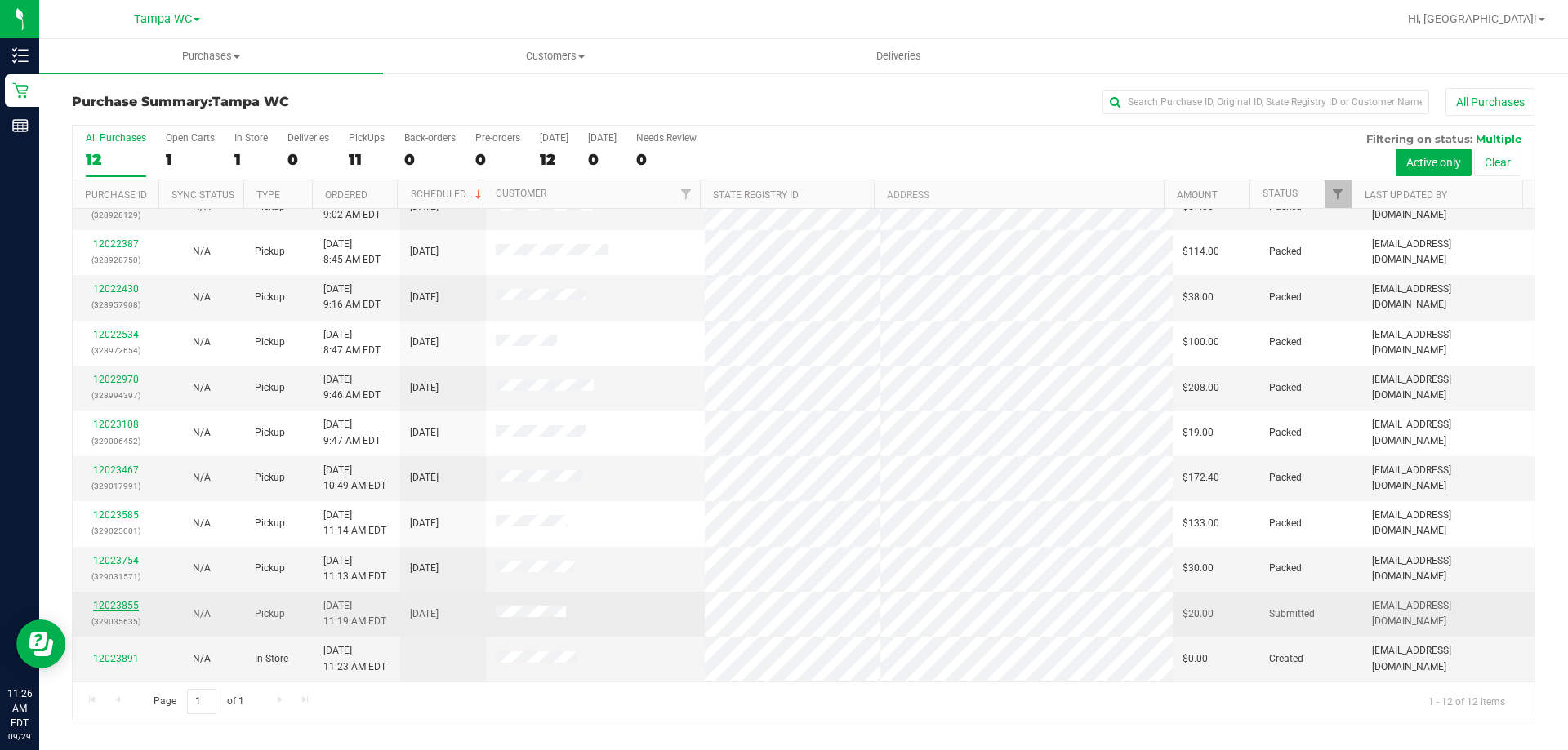
click at [121, 609] on link "12023855" at bounding box center [115, 606] width 45 height 12
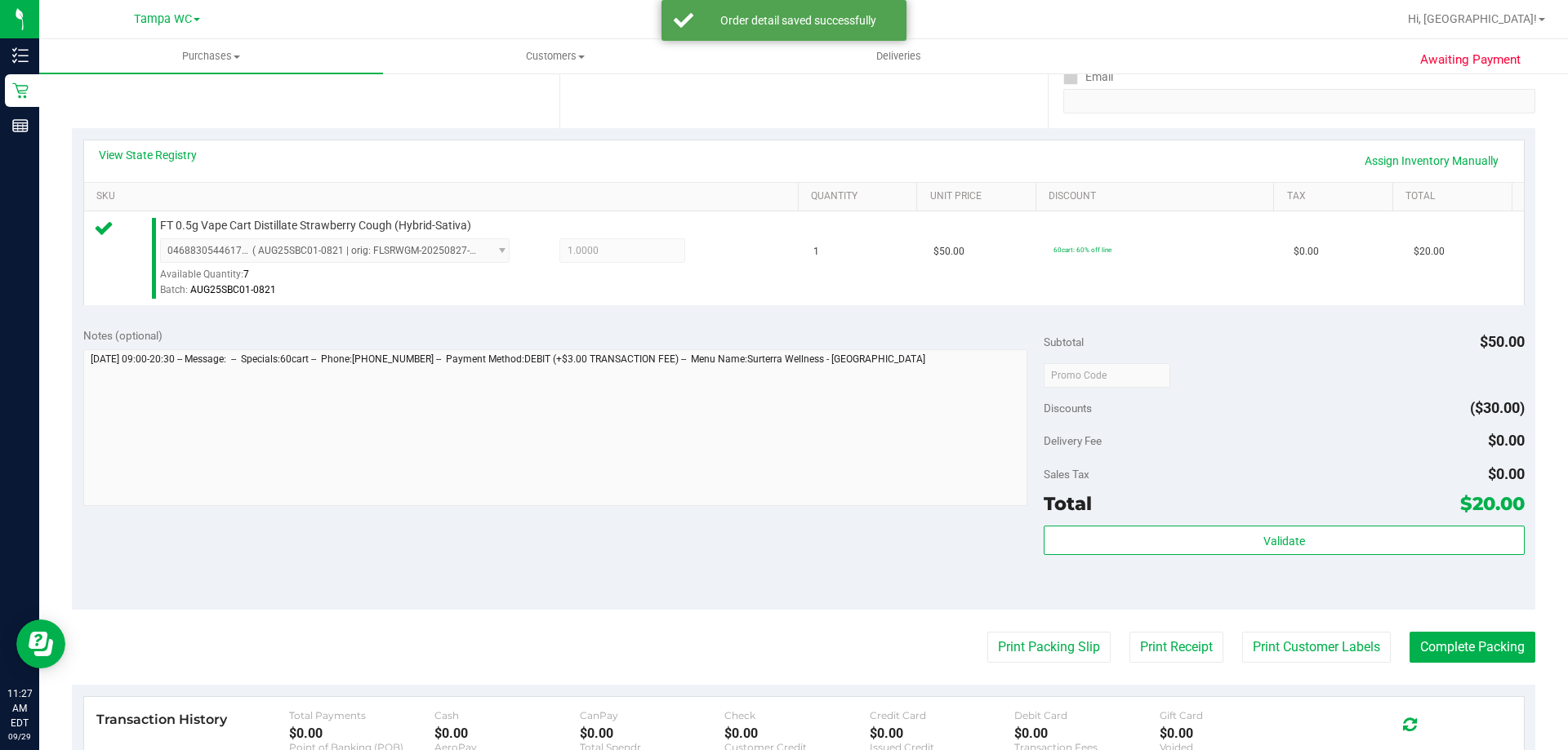
scroll to position [572, 0]
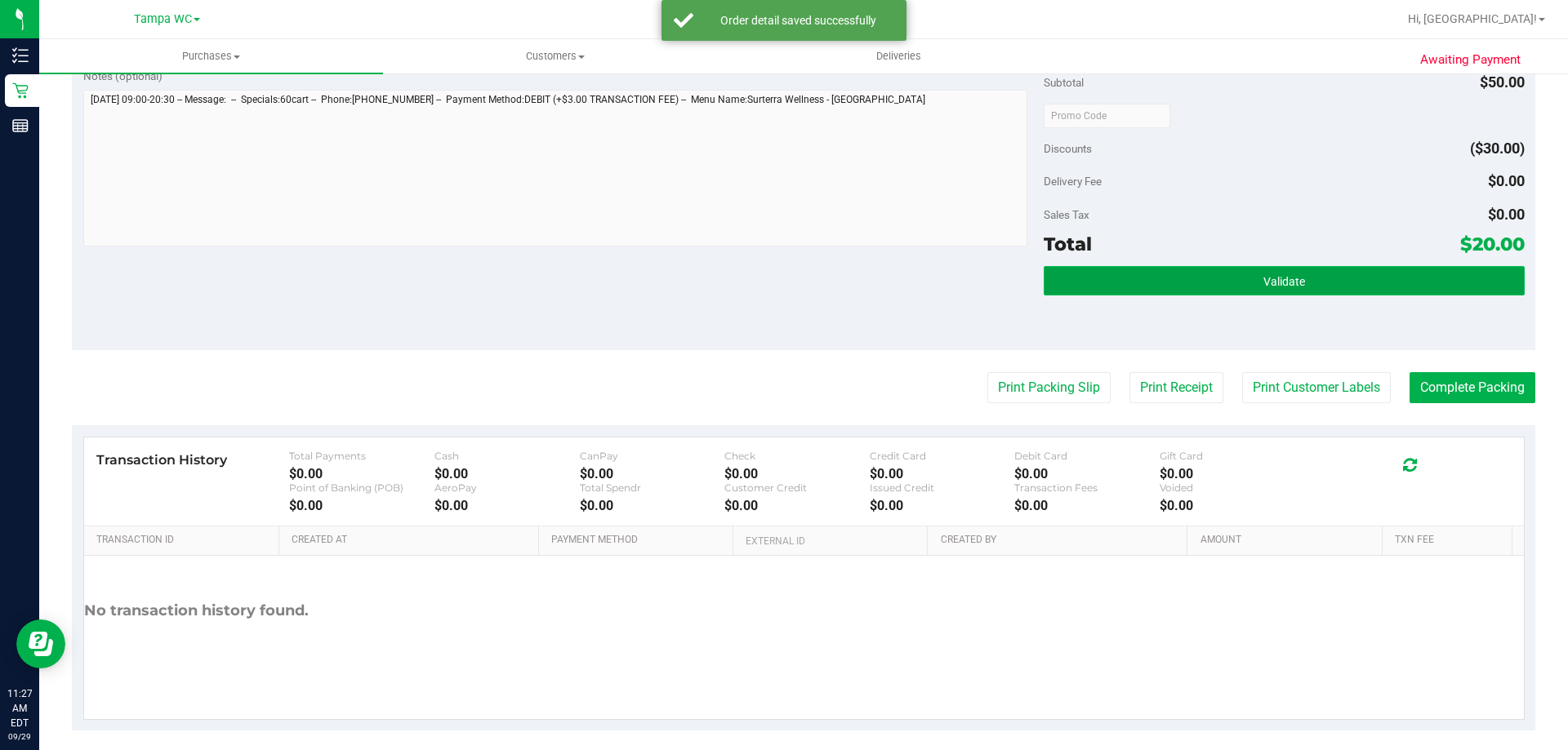
click at [1318, 266] on button "Validate" at bounding box center [1284, 281] width 480 height 30
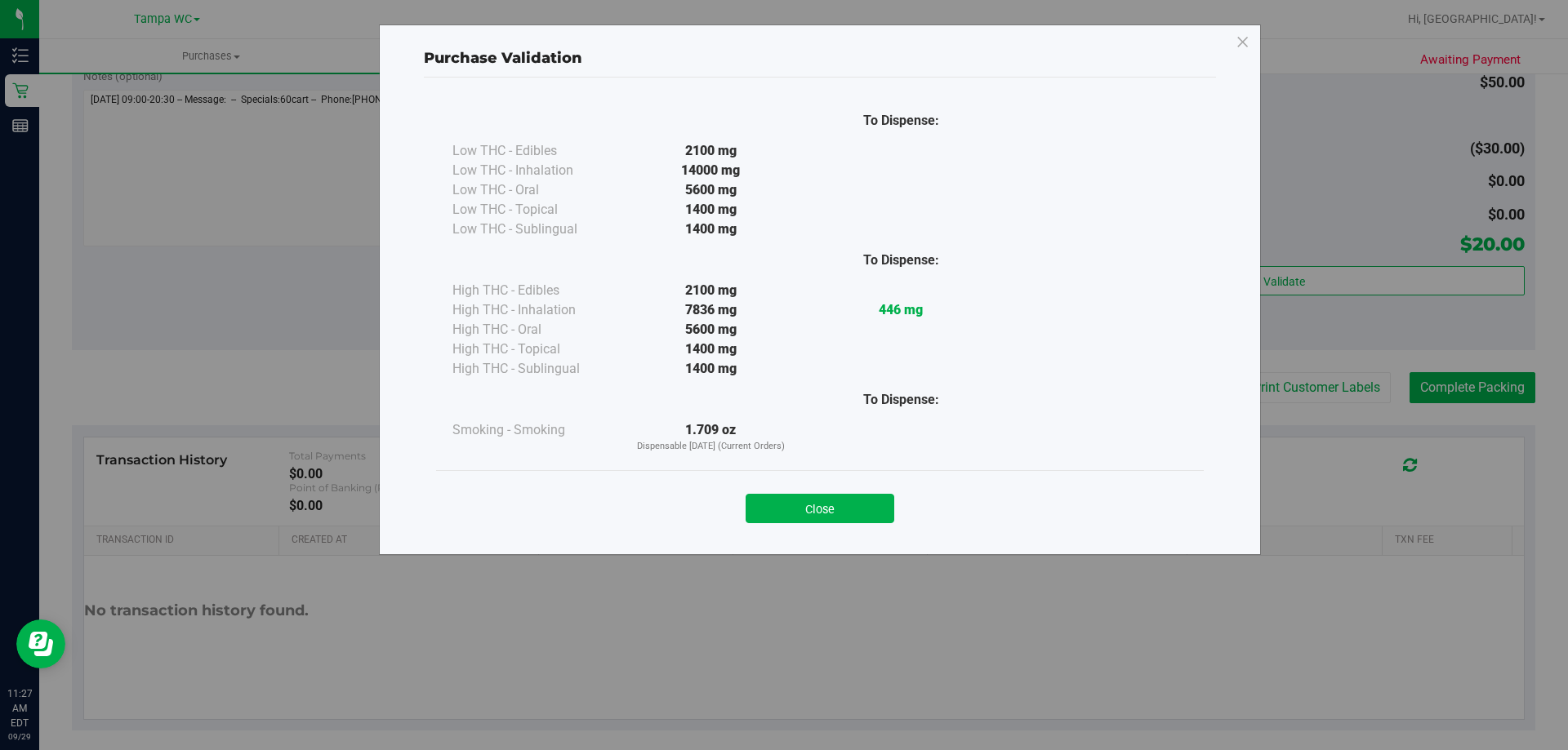
click at [854, 502] on button "Close" at bounding box center [820, 509] width 149 height 30
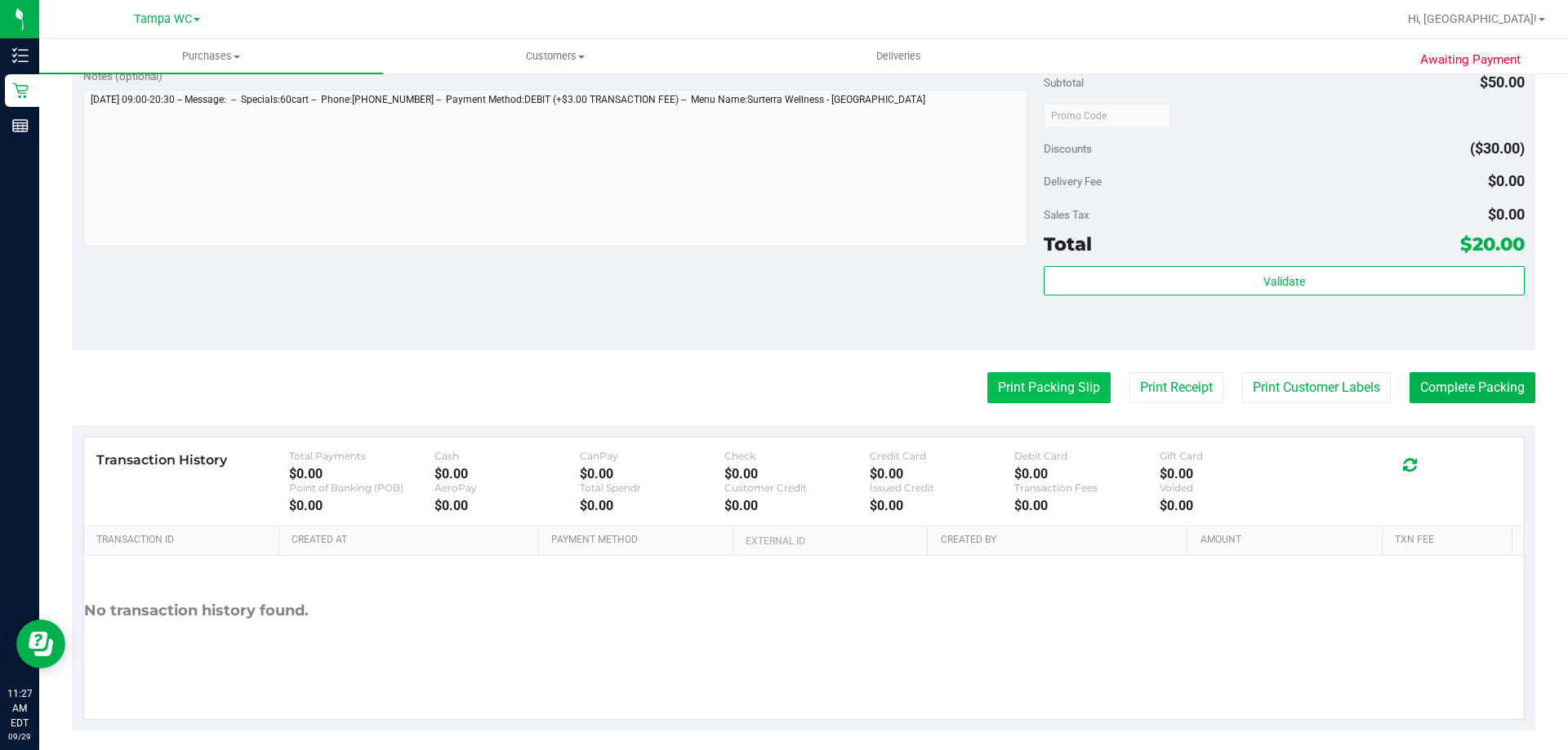
click at [1063, 396] on button "Print Packing Slip" at bounding box center [1048, 387] width 123 height 31
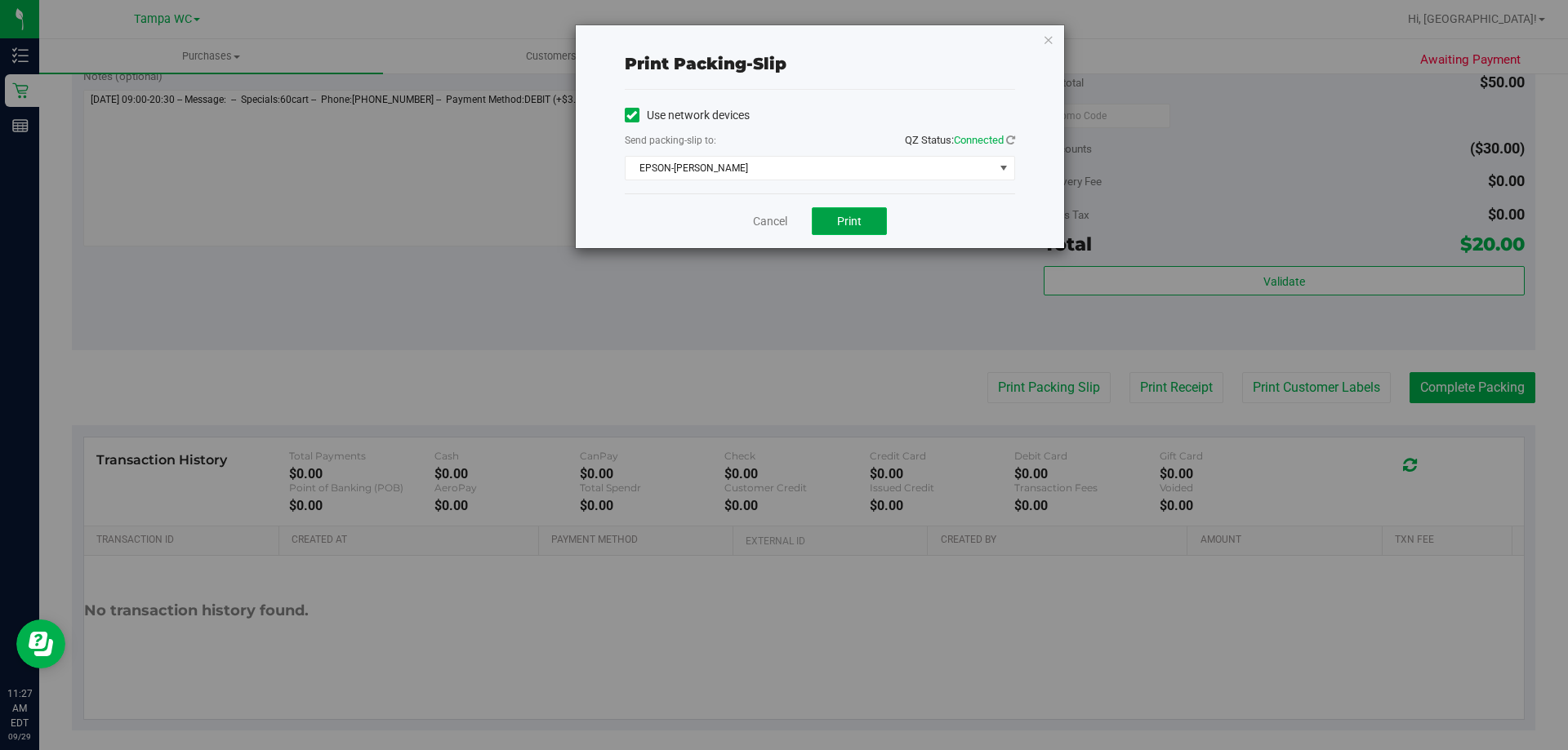
click at [865, 219] on button "Print" at bounding box center [849, 221] width 75 height 28
click at [764, 226] on link "Cancel" at bounding box center [770, 221] width 35 height 17
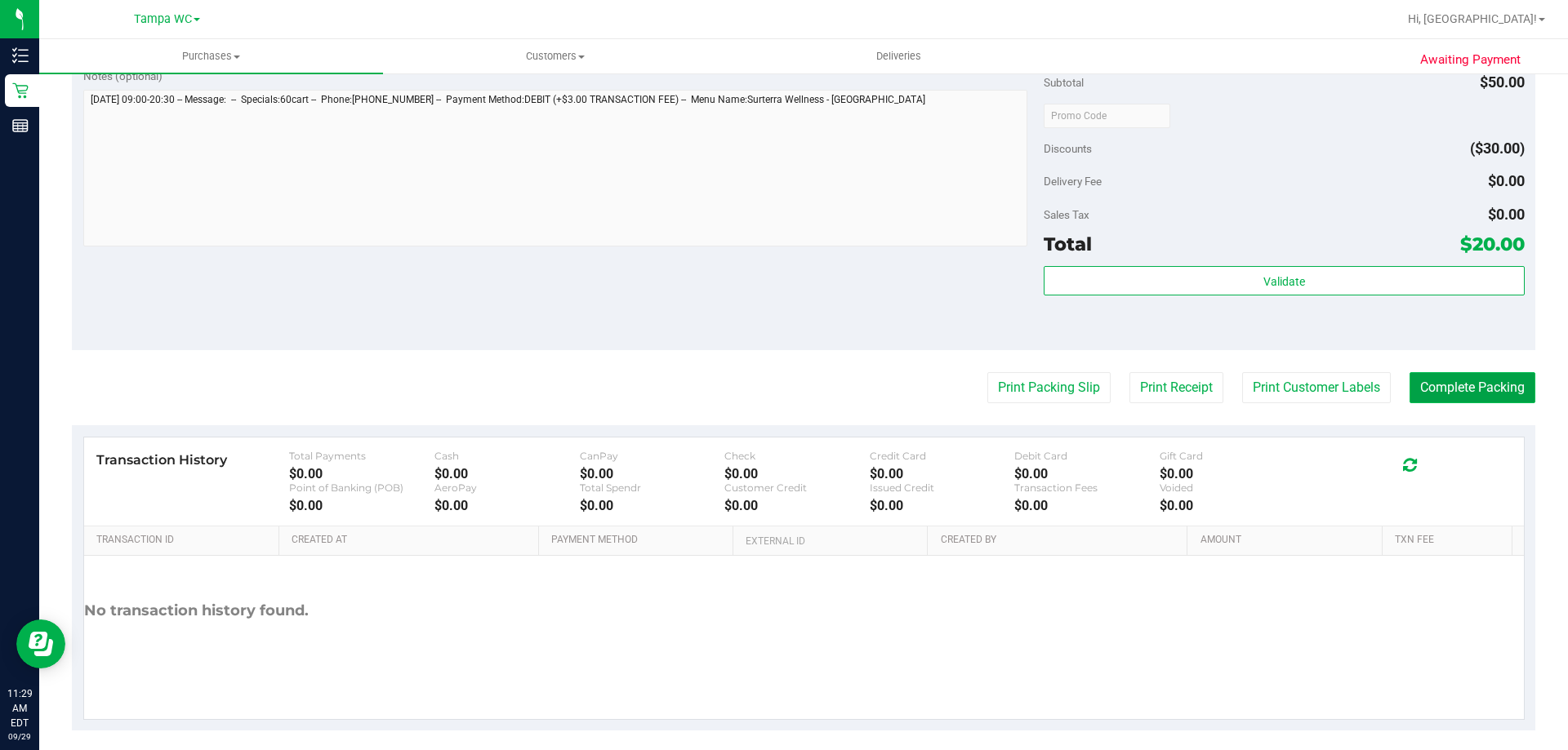
click at [1510, 383] on button "Complete Packing" at bounding box center [1473, 387] width 126 height 31
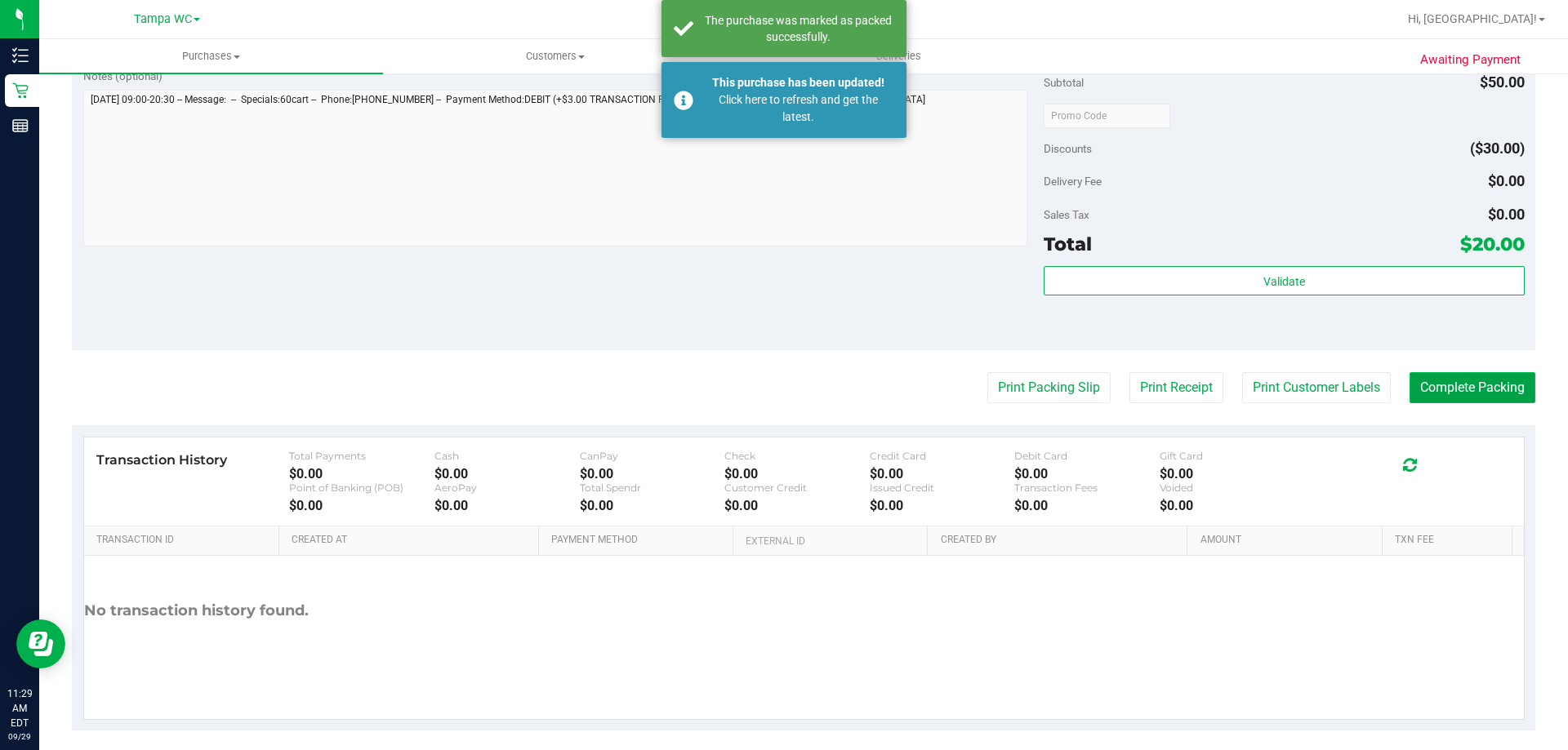
click at [1454, 382] on button "Complete Packing" at bounding box center [1473, 387] width 126 height 31
